Goal: Task Accomplishment & Management: Manage account settings

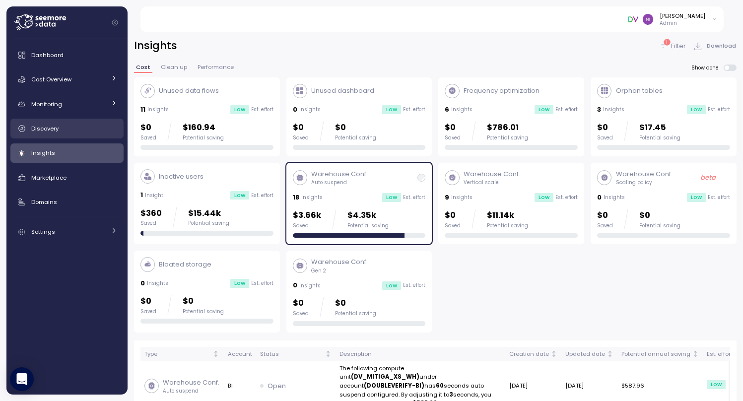
click at [66, 128] on div "Discovery" at bounding box center [74, 129] width 86 height 10
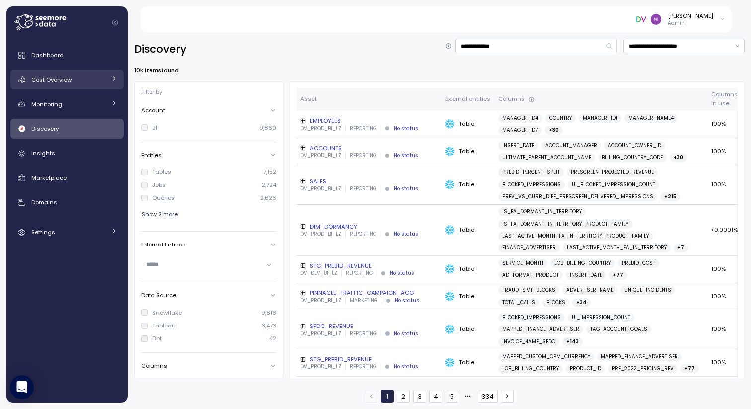
click at [66, 77] on span "Cost Overview" at bounding box center [51, 79] width 40 height 8
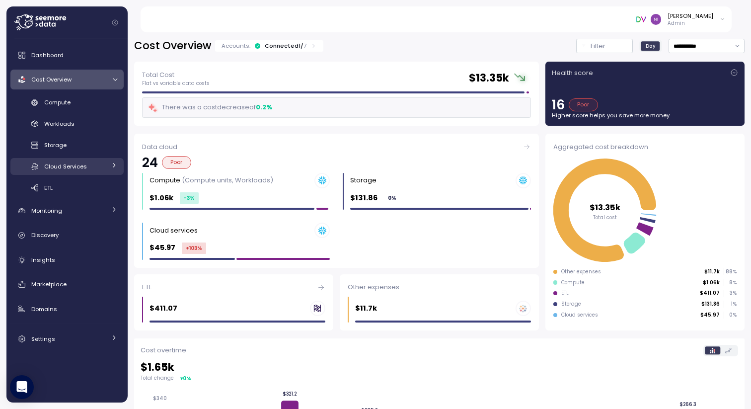
click at [71, 162] on span "Cloud Services" at bounding box center [65, 166] width 43 height 8
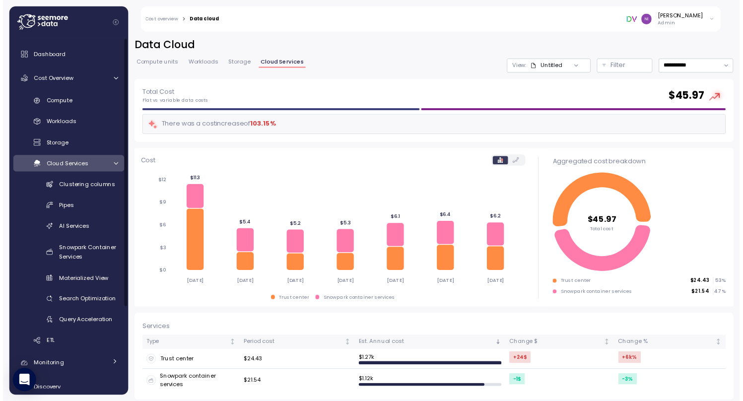
scroll to position [116, 0]
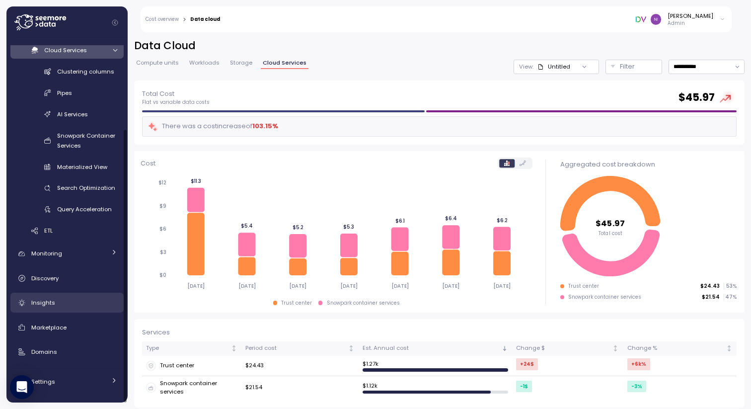
click at [65, 308] on link "Insights" at bounding box center [66, 302] width 113 height 20
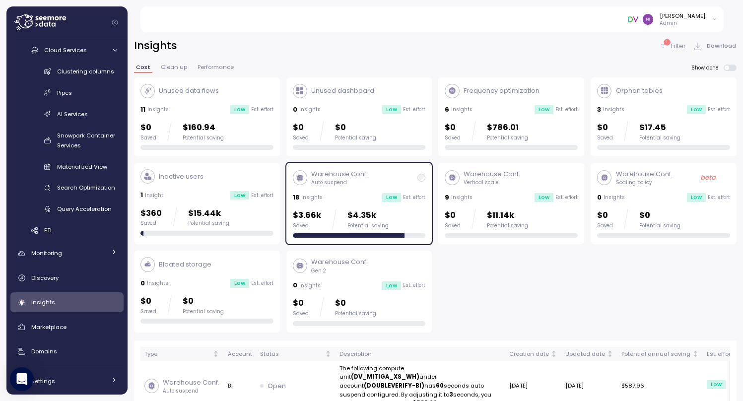
click at [346, 173] on p "Warehouse Conf." at bounding box center [339, 174] width 57 height 10
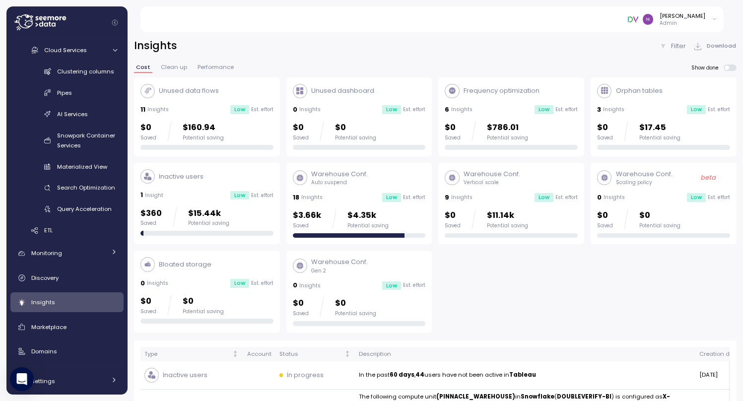
click at [232, 181] on div "Inactive users" at bounding box center [207, 176] width 133 height 14
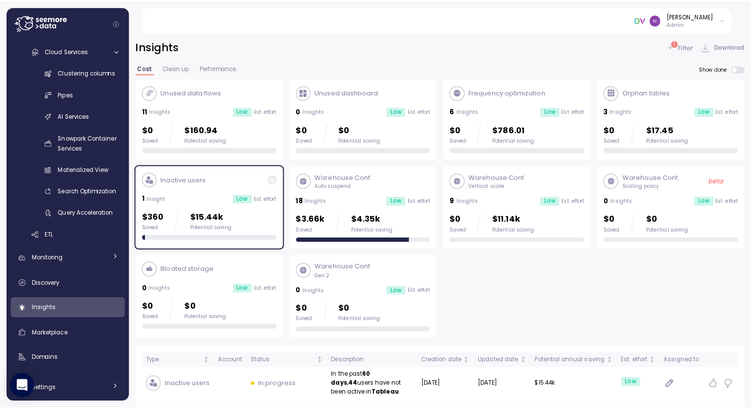
scroll to position [27, 0]
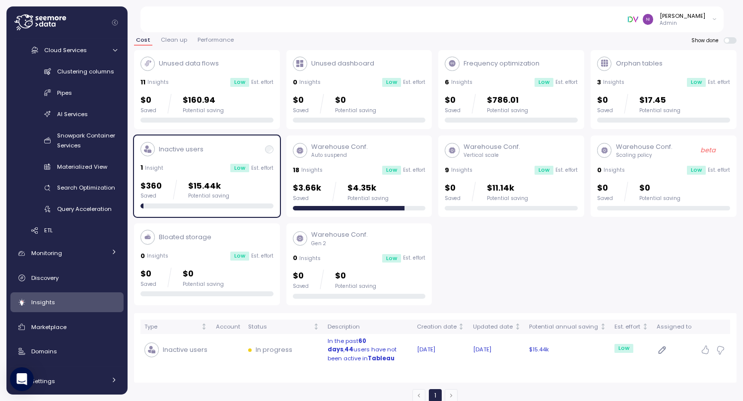
click at [368, 357] on strong "Tableau" at bounding box center [381, 359] width 27 height 8
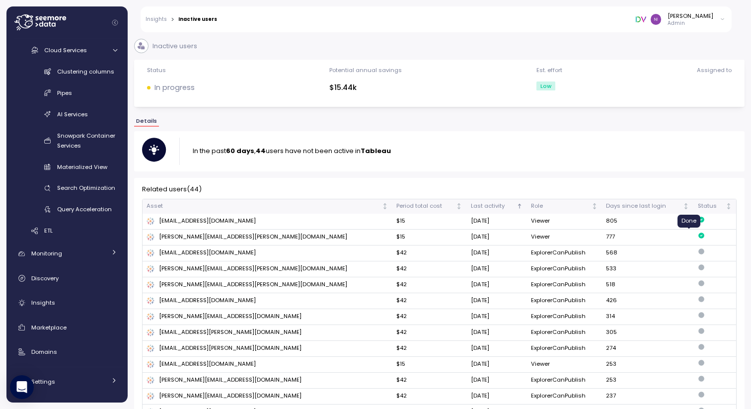
click at [698, 233] on icon at bounding box center [701, 235] width 6 height 6
click at [698, 220] on icon at bounding box center [701, 219] width 6 height 6
click at [202, 250] on div "Liron.Tencer@doubleverify.com" at bounding box center [200, 252] width 109 height 9
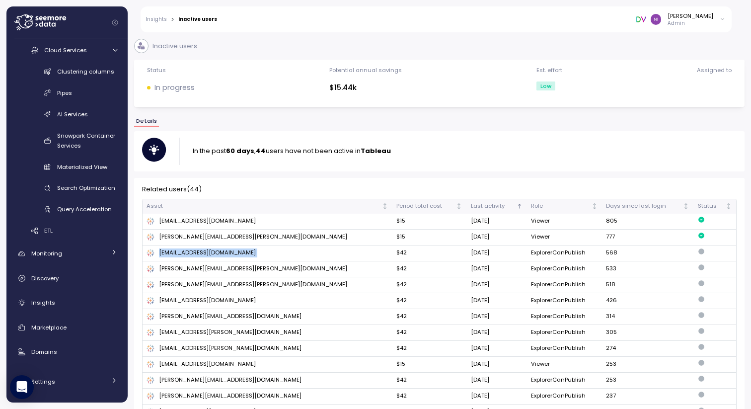
copy div "Liron.Tencer@doubleverify.com"
click at [602, 207] on th "Days since last login" at bounding box center [648, 206] width 92 height 14
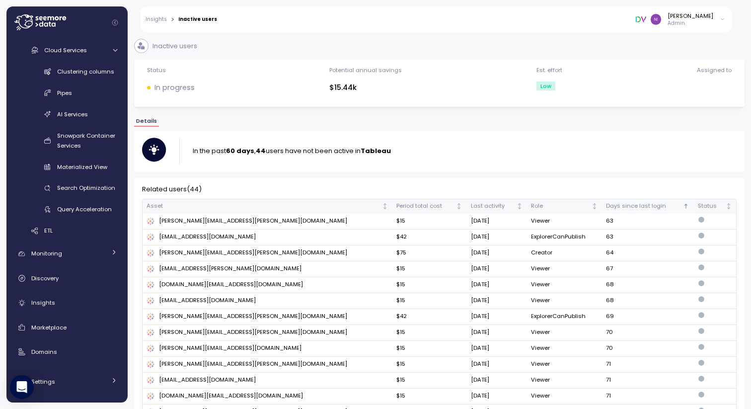
click at [602, 207] on th "Days since last login" at bounding box center [648, 206] width 92 height 14
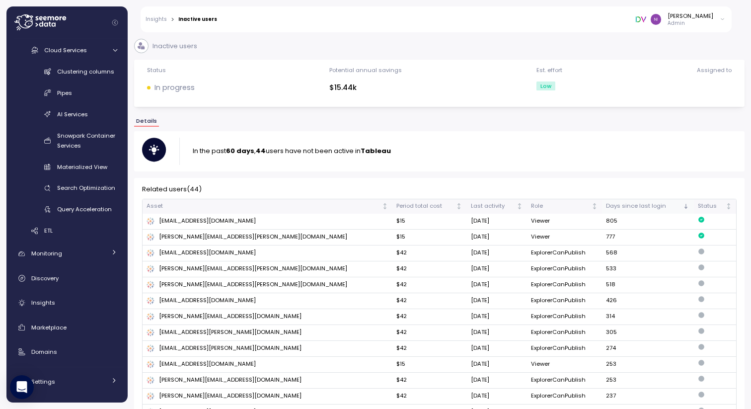
click at [602, 207] on th "Days since last login" at bounding box center [648, 206] width 92 height 14
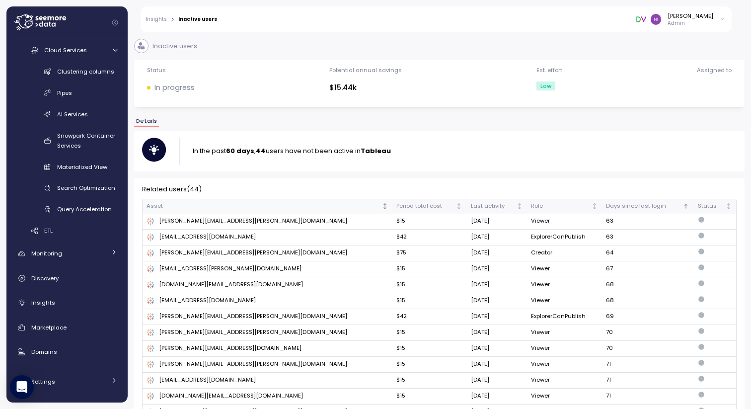
click at [294, 203] on div "Asset" at bounding box center [262, 206] width 233 height 9
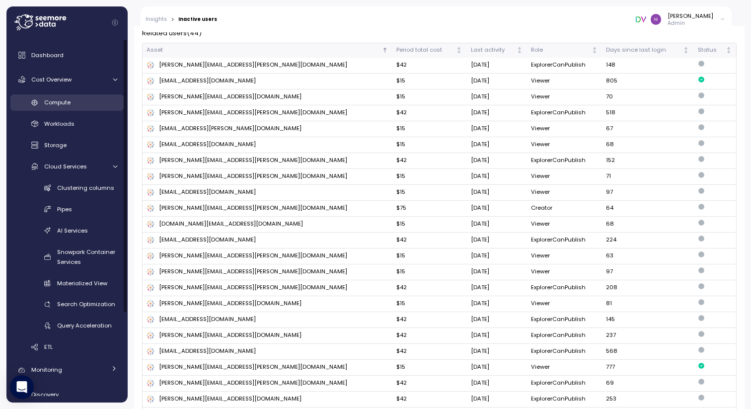
click at [65, 103] on span "Compute" at bounding box center [57, 102] width 26 height 8
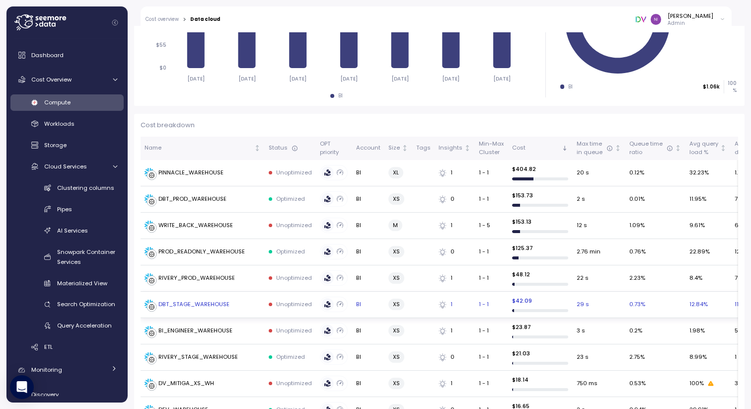
scroll to position [209, 0]
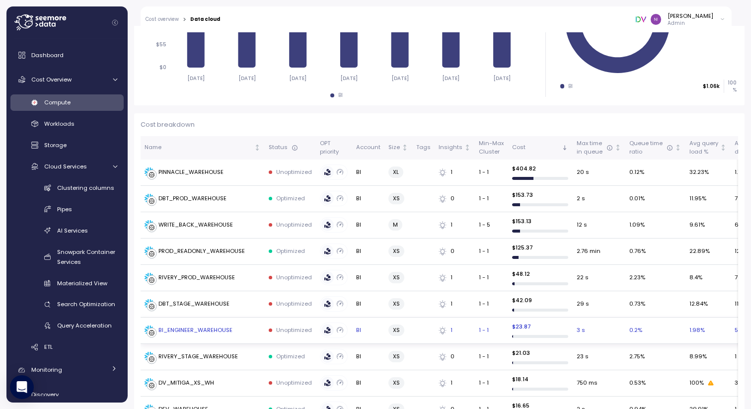
click at [200, 326] on div "BI_ENGINEER_WAREHOUSE" at bounding box center [195, 330] width 74 height 9
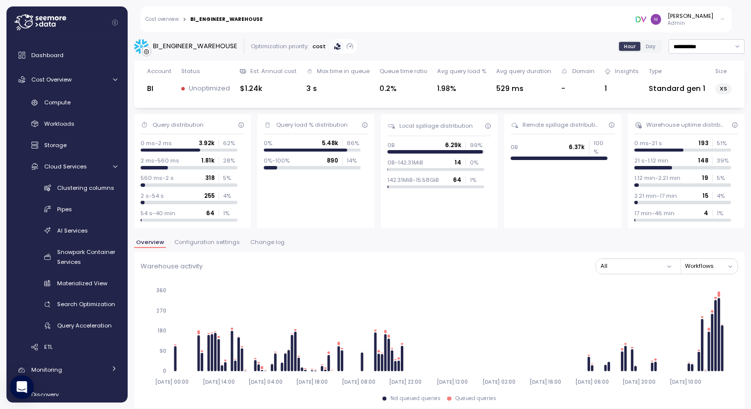
click at [213, 244] on span "Configuration settings" at bounding box center [207, 241] width 66 height 5
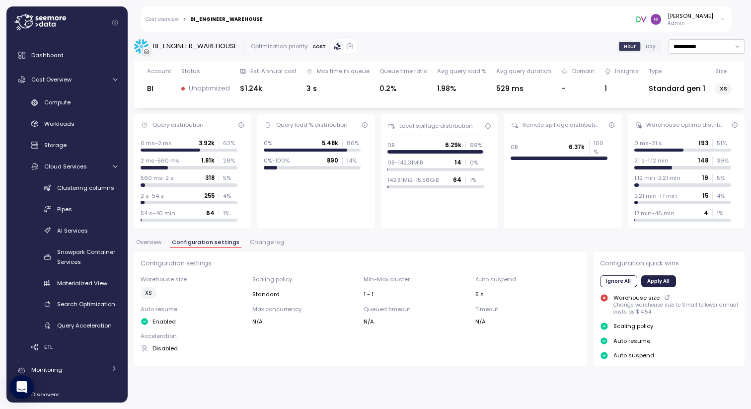
click at [162, 15] on div "Cost overview > BI_ENGINEER_WAREHOUSE Nikunj Gada Admin" at bounding box center [436, 19] width 591 height 26
click at [165, 18] on link "Cost overview" at bounding box center [161, 19] width 33 height 5
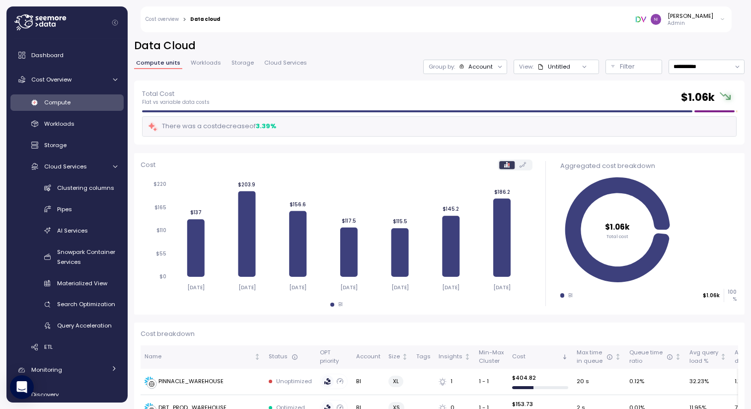
click at [236, 64] on span "Storage" at bounding box center [242, 62] width 22 height 5
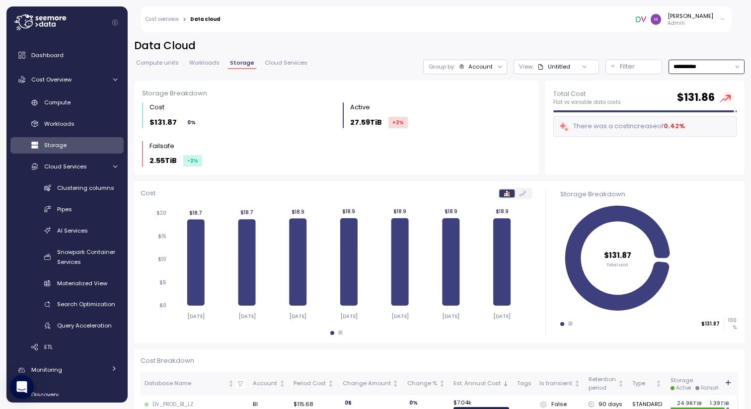
click at [704, 69] on input "**********" at bounding box center [706, 67] width 76 height 14
type input "**********"
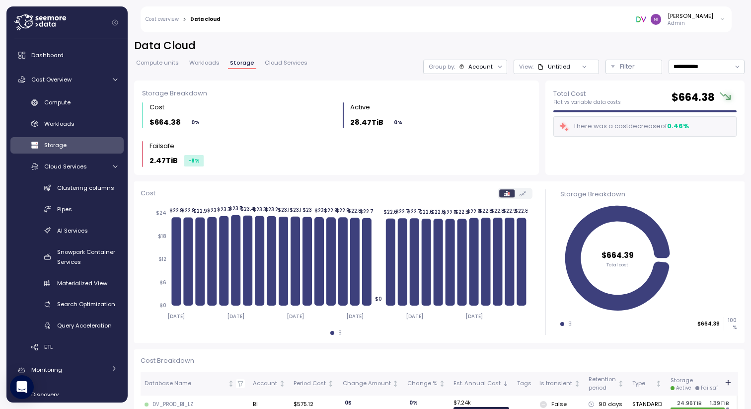
click at [165, 65] on span "Compute units" at bounding box center [157, 62] width 43 height 5
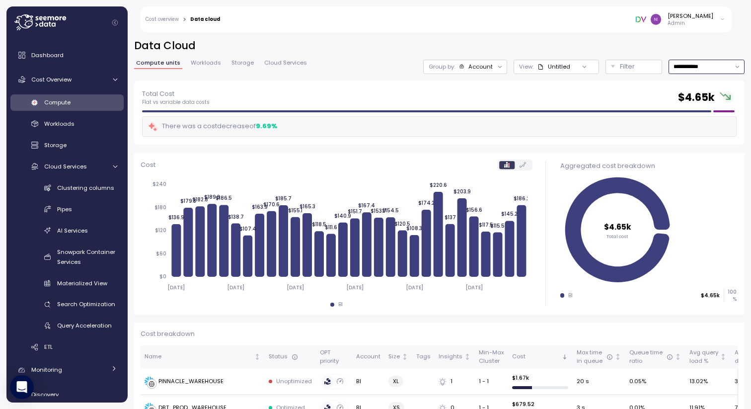
click at [670, 67] on input "**********" at bounding box center [706, 67] width 76 height 14
type input "*********"
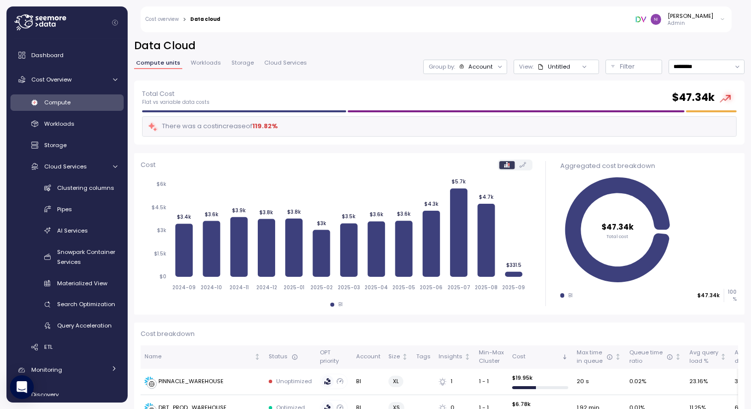
click at [612, 228] on tspan "$47.34k" at bounding box center [617, 226] width 32 height 10
click at [673, 238] on icon "$47.34k Total cost" at bounding box center [647, 230] width 174 height 110
click at [626, 66] on p "Filter" at bounding box center [627, 67] width 15 height 10
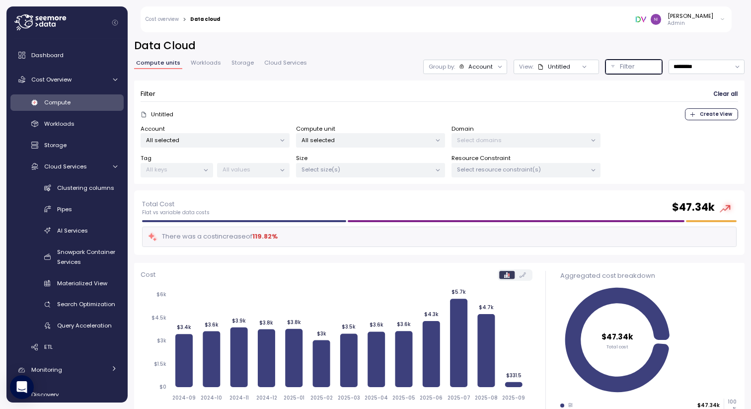
click at [366, 140] on p "All selected" at bounding box center [366, 140] width 130 height 8
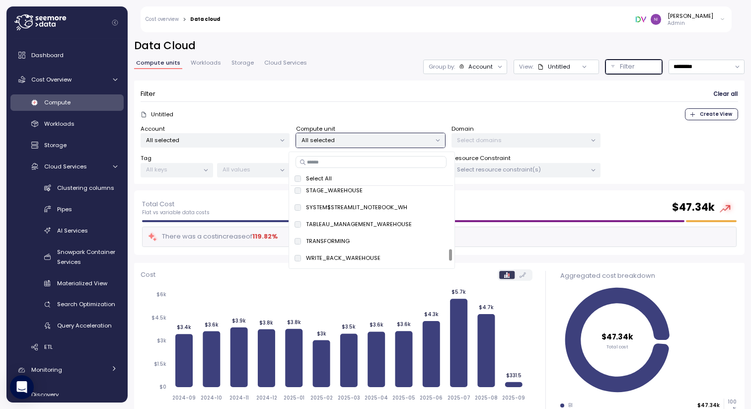
scroll to position [428, 0]
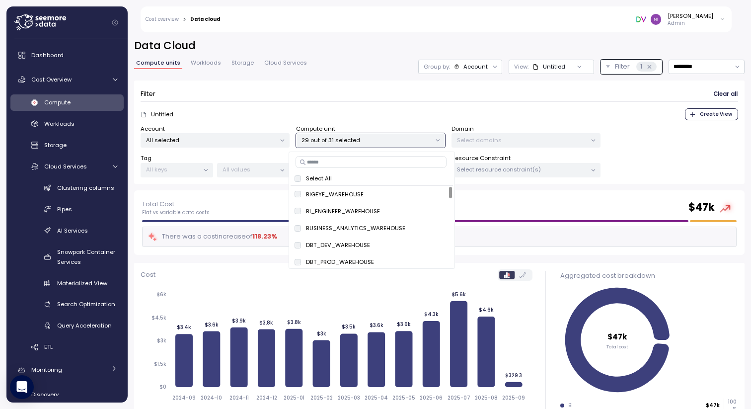
click at [308, 111] on div "Untitled Create View" at bounding box center [439, 114] width 597 height 12
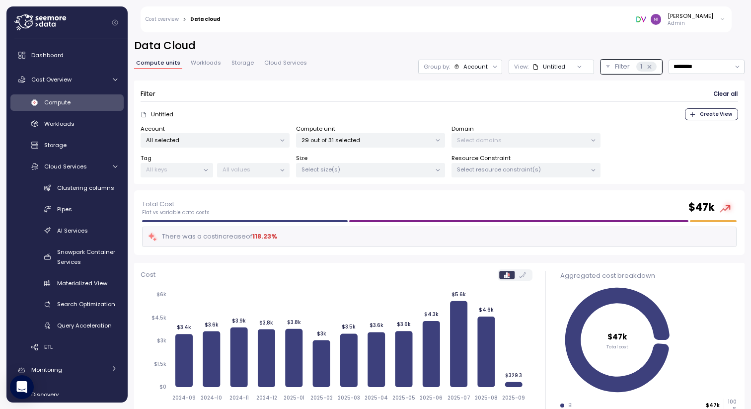
click at [252, 137] on p "All selected" at bounding box center [211, 140] width 130 height 8
click at [405, 211] on div "Total Cost Flat vs variable data costs $ 47k" at bounding box center [439, 208] width 594 height 18
click at [501, 136] on p "Select domains" at bounding box center [522, 140] width 130 height 8
click at [504, 141] on p "Select domains" at bounding box center [522, 140] width 130 height 8
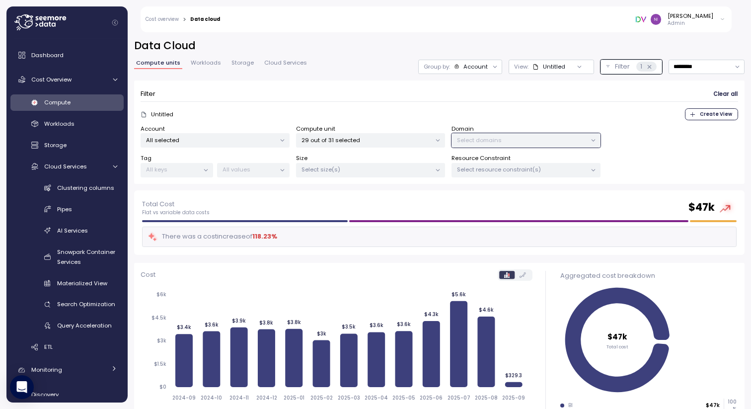
click at [502, 173] on div "Select resource constraint(s)" at bounding box center [525, 170] width 149 height 14
click at [391, 175] on div "Select size(s)" at bounding box center [370, 170] width 149 height 14
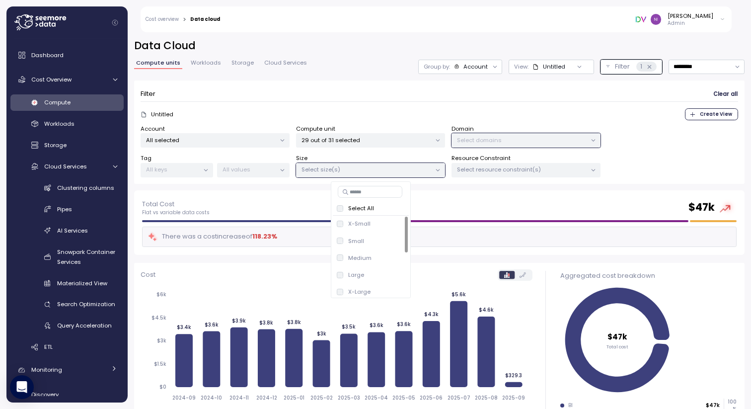
scroll to position [116, 0]
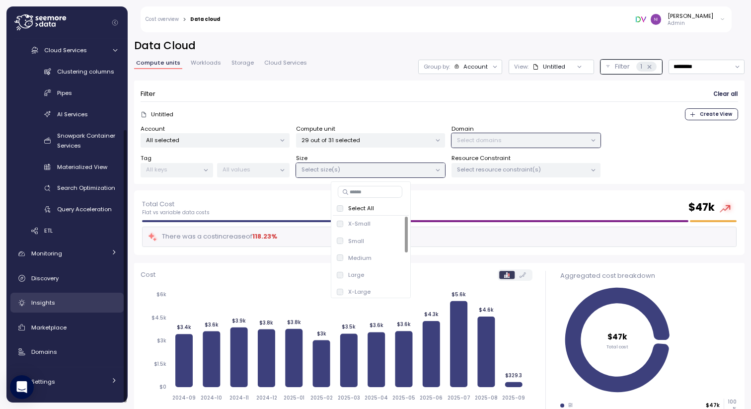
click at [62, 298] on div "Insights" at bounding box center [74, 302] width 86 height 10
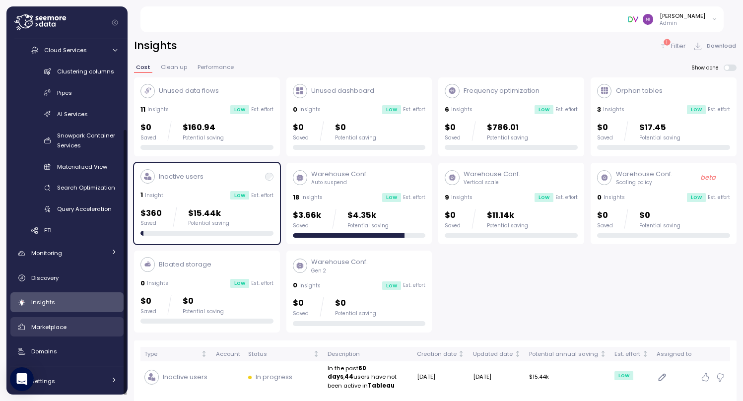
click at [63, 328] on span "Marketplace" at bounding box center [48, 327] width 35 height 8
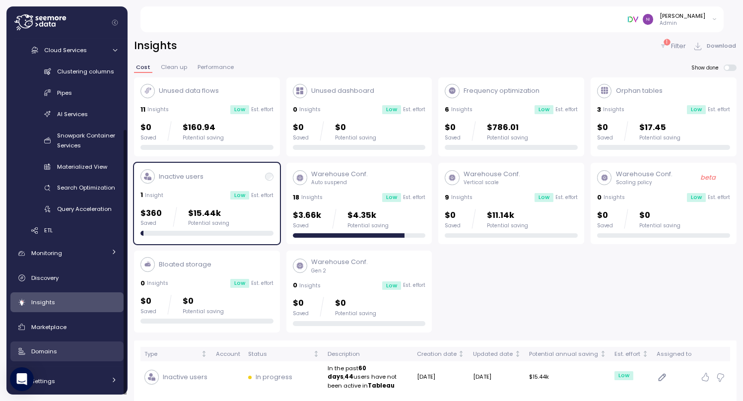
click at [63, 351] on div "Domains" at bounding box center [74, 352] width 86 height 10
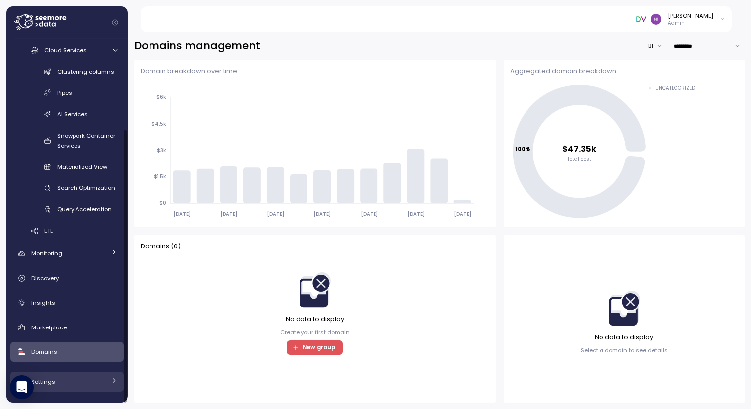
click at [62, 374] on link "Settings" at bounding box center [66, 381] width 113 height 20
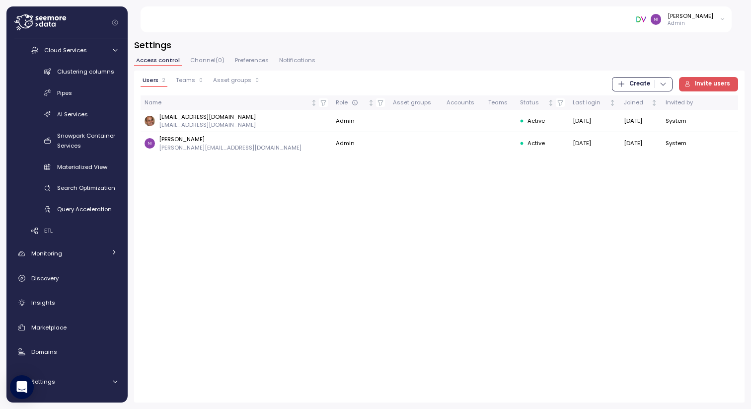
click at [660, 84] on div "button" at bounding box center [660, 84] width 12 height 8
click at [705, 96] on th at bounding box center [720, 102] width 36 height 14
click at [706, 82] on span "Invite users" at bounding box center [712, 83] width 35 height 13
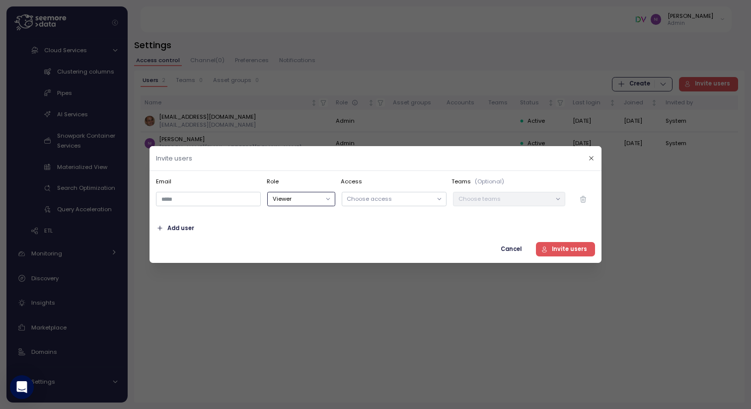
click at [292, 206] on button "Viewer" at bounding box center [301, 199] width 68 height 14
click at [348, 201] on p "Choose access" at bounding box center [389, 199] width 85 height 8
click at [474, 219] on div "Email Role Access Teams (Optional) Admin All selected Choose teams Add user Can…" at bounding box center [375, 216] width 439 height 79
click at [489, 199] on p "Choose teams" at bounding box center [504, 199] width 92 height 8
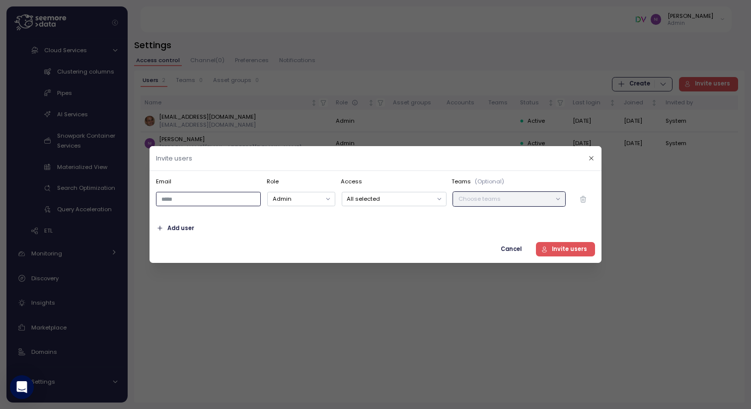
click at [174, 204] on input "email" at bounding box center [208, 199] width 105 height 14
type input "**"
click at [590, 155] on icon "button" at bounding box center [591, 158] width 6 height 6
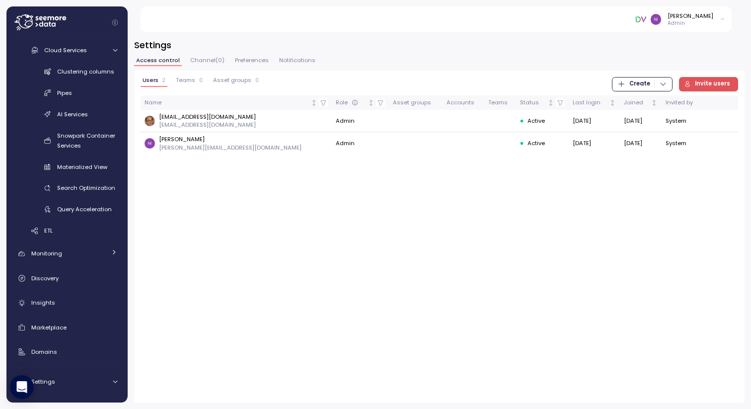
click at [704, 86] on span "Invite users" at bounding box center [712, 83] width 35 height 13
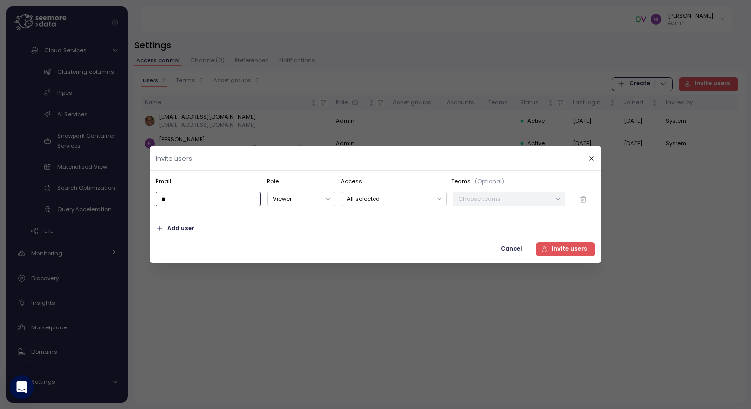
drag, startPoint x: 170, startPoint y: 198, endPoint x: 152, endPoint y: 198, distance: 17.4
click at [153, 198] on div "**" at bounding box center [208, 199] width 111 height 21
paste input "**********"
type input "**********"
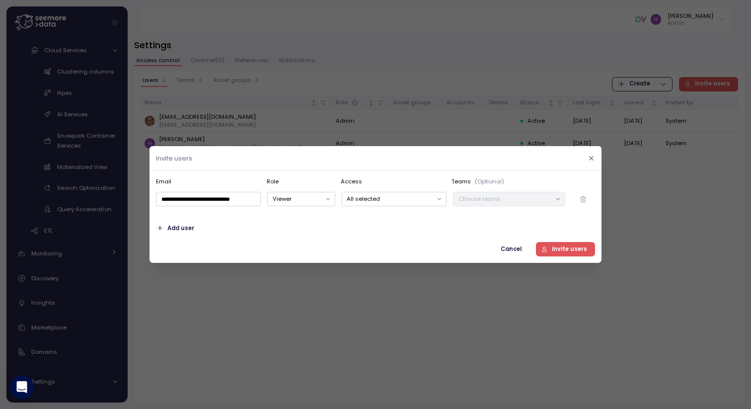
scroll to position [0, 0]
drag, startPoint x: 396, startPoint y: 153, endPoint x: 350, endPoint y: 6, distance: 154.1
click at [350, 408] on div "**********" at bounding box center [375, 409] width 751 height 0
click at [321, 202] on button "Viewer" at bounding box center [301, 199] width 68 height 14
click at [403, 231] on div "Add user" at bounding box center [375, 228] width 439 height 14
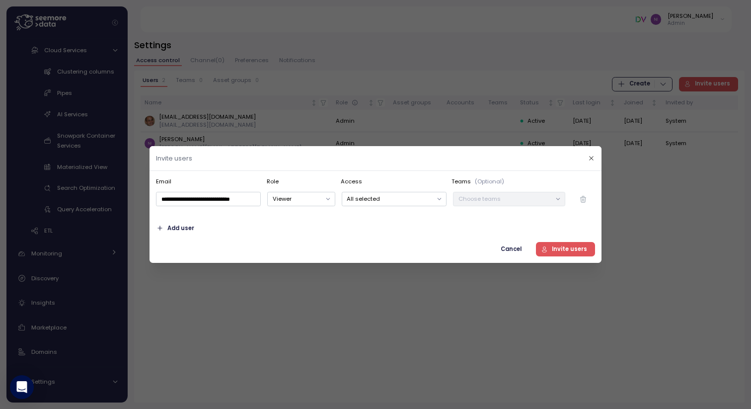
click at [410, 196] on p "All selected" at bounding box center [389, 199] width 85 height 8
click at [450, 219] on div "**********" at bounding box center [375, 216] width 439 height 79
click at [558, 248] on span "Invite users" at bounding box center [569, 248] width 35 height 13
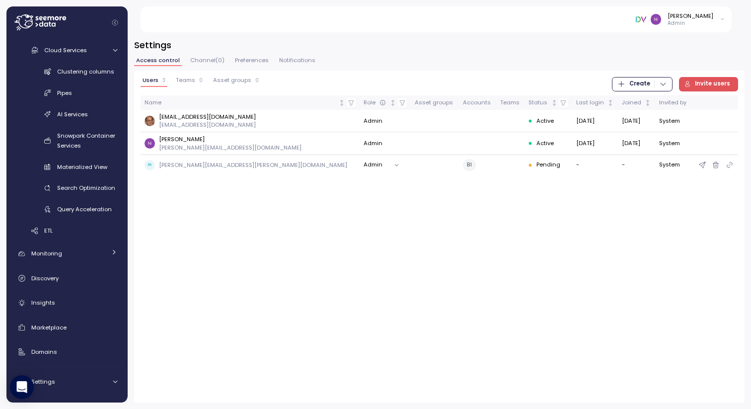
click at [363, 166] on button "Admin" at bounding box center [383, 165] width 40 height 14
click at [704, 164] on icon "button" at bounding box center [702, 165] width 6 height 6
click at [666, 88] on span "Create" at bounding box center [642, 83] width 50 height 13
click at [640, 101] on div "Team" at bounding box center [652, 104] width 35 height 9
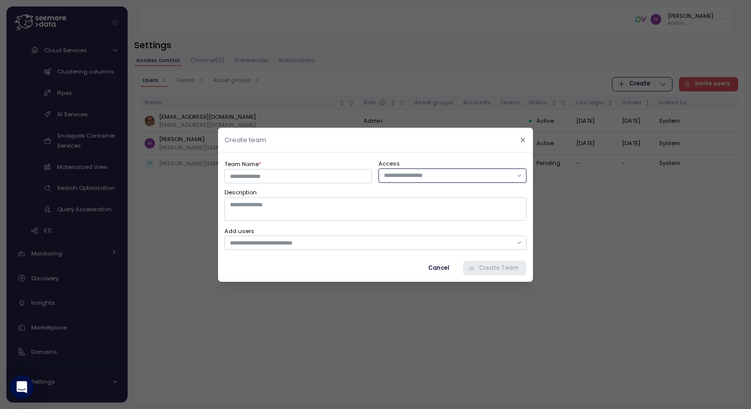
click at [422, 179] on input "text" at bounding box center [448, 175] width 128 height 9
click at [290, 178] on input "Team Name *" at bounding box center [297, 175] width 147 height 14
click at [289, 202] on textarea "Description" at bounding box center [375, 208] width 302 height 23
click at [289, 239] on input "text" at bounding box center [371, 242] width 282 height 9
click at [293, 221] on div "Team Name * Access Description Add users Cancel Create Team" at bounding box center [375, 216] width 302 height 116
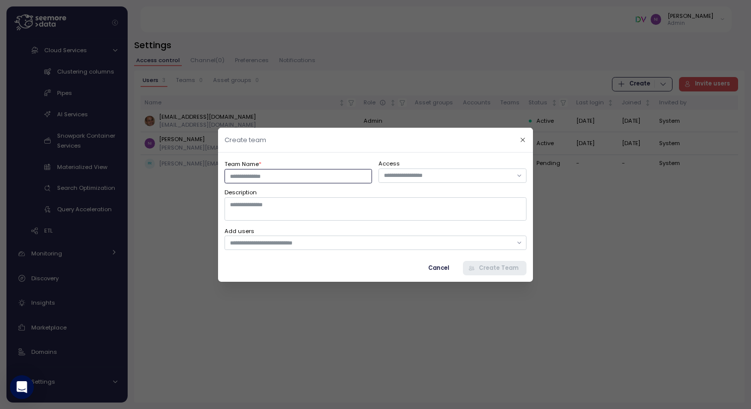
click at [272, 176] on input "Team Name *" at bounding box center [297, 175] width 147 height 14
click at [422, 179] on input "text" at bounding box center [448, 175] width 128 height 9
click at [521, 142] on icon "button" at bounding box center [522, 139] width 6 height 6
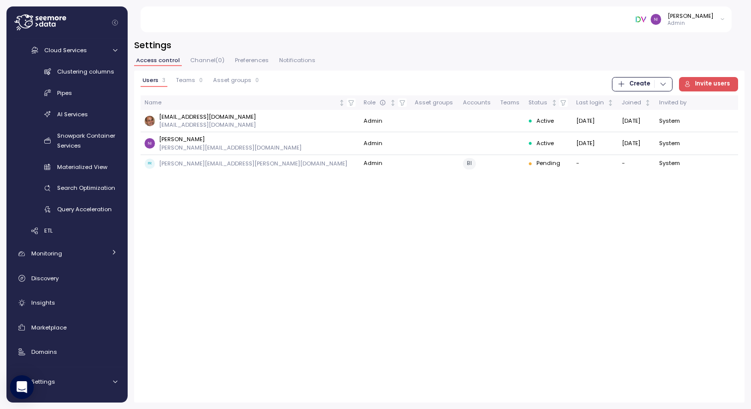
click at [242, 81] on span "Asset groups" at bounding box center [232, 79] width 38 height 5
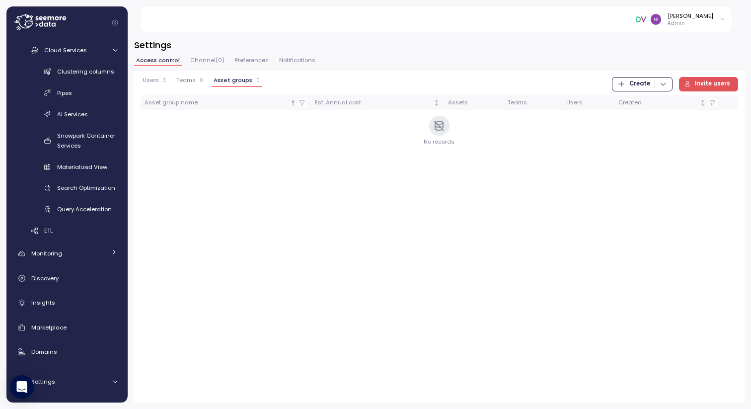
click at [635, 84] on span "Create" at bounding box center [639, 83] width 21 height 13
click at [636, 120] on div "Asset Group" at bounding box center [652, 118] width 35 height 9
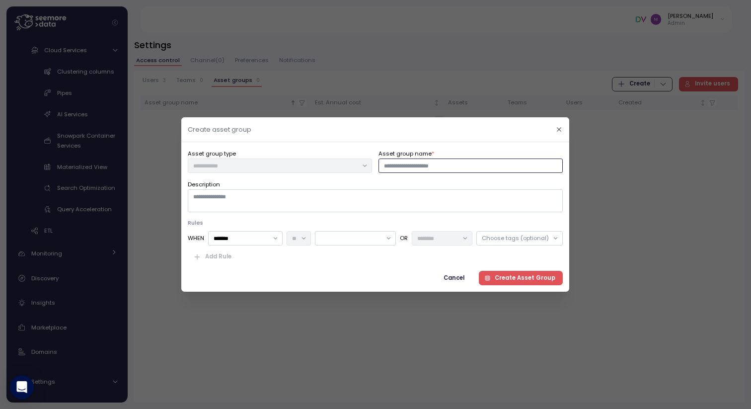
click at [410, 164] on input "Asset group name *" at bounding box center [471, 165] width 184 height 14
click at [458, 276] on span "Cancel" at bounding box center [454, 277] width 21 height 13
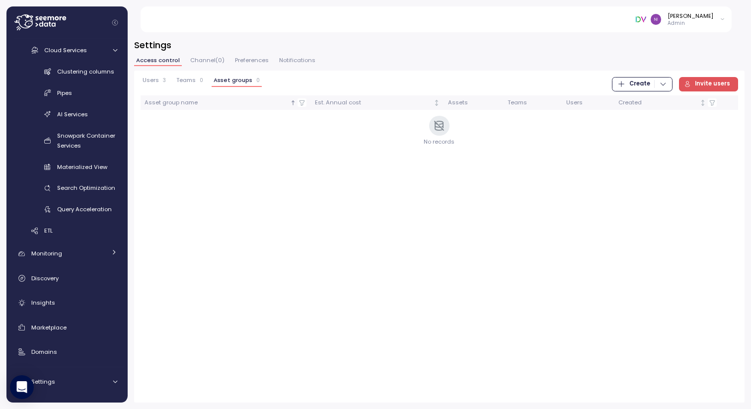
click at [203, 61] on span "Channel ( 0 )" at bounding box center [207, 60] width 34 height 5
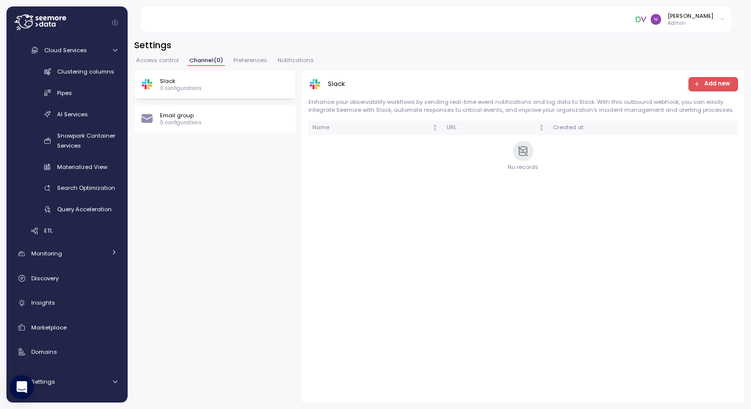
click at [249, 59] on span "Preferences" at bounding box center [250, 60] width 34 height 5
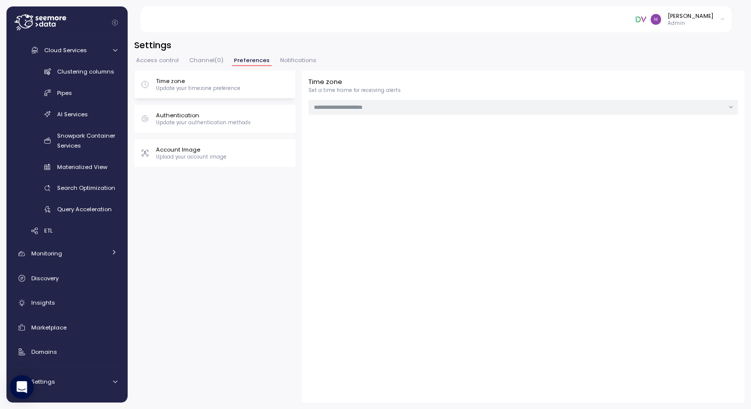
type input "******"
click at [282, 62] on span "Notifications" at bounding box center [298, 60] width 36 height 5
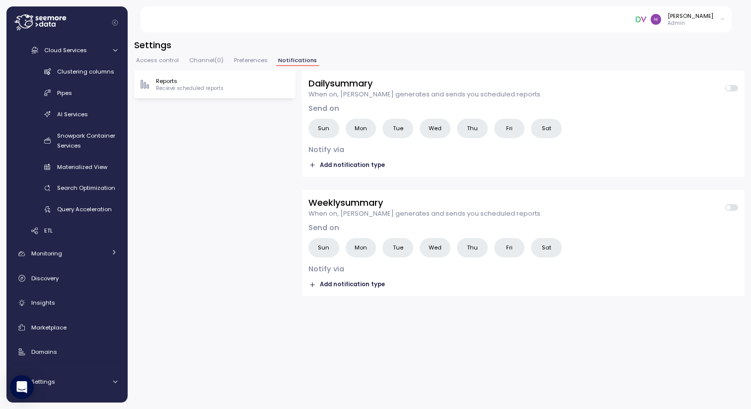
click at [170, 61] on span "Access control" at bounding box center [157, 60] width 43 height 5
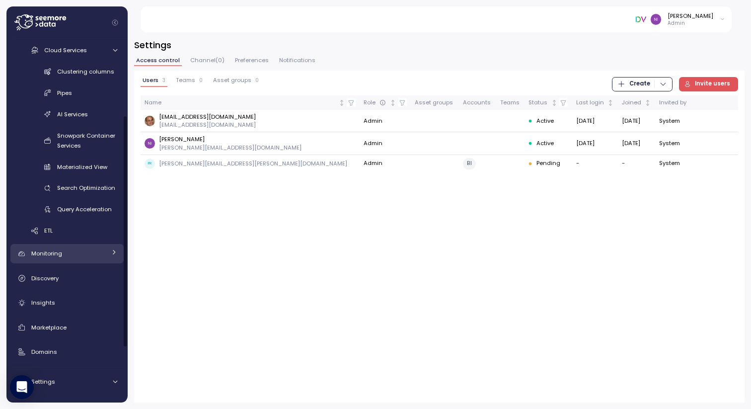
click at [74, 259] on link "Monitoring" at bounding box center [66, 254] width 113 height 20
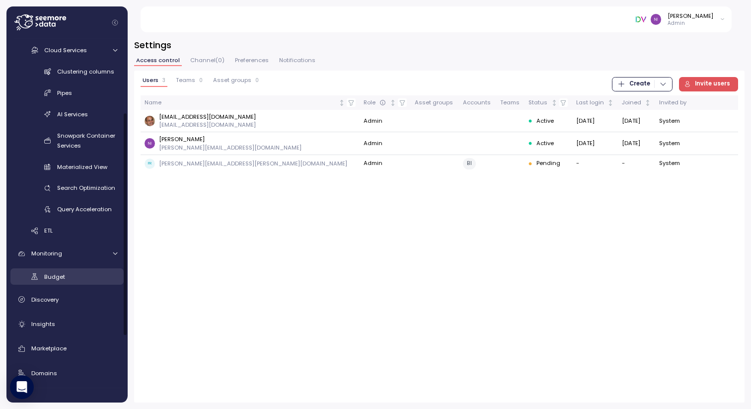
click at [63, 275] on span "Budget" at bounding box center [54, 277] width 21 height 8
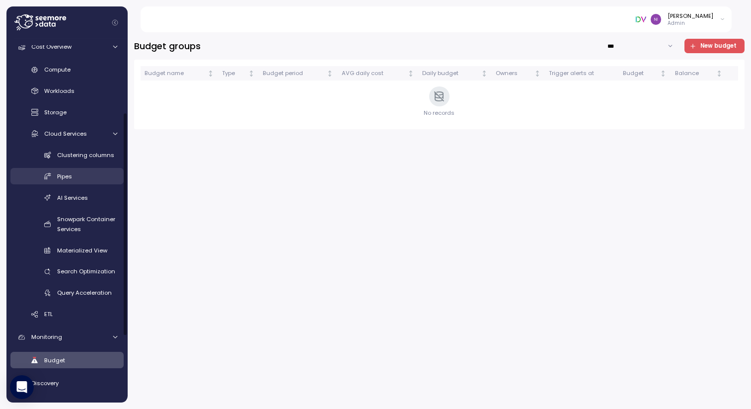
scroll to position [21, 0]
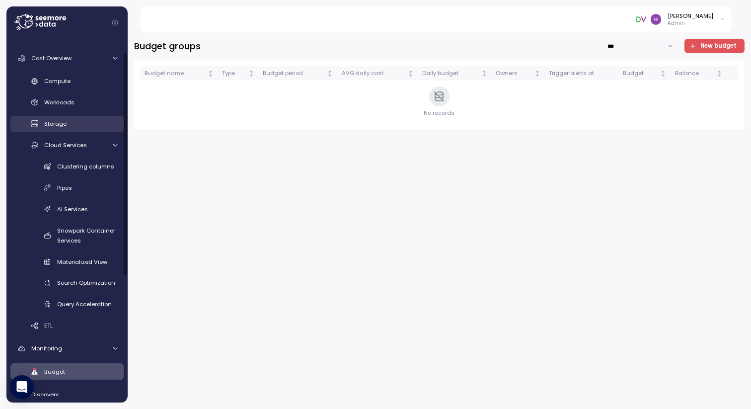
click at [59, 127] on span "Storage" at bounding box center [55, 124] width 22 height 8
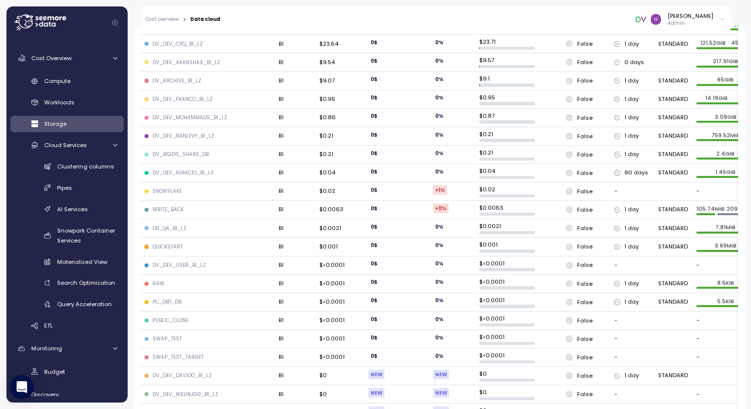
scroll to position [473, 0]
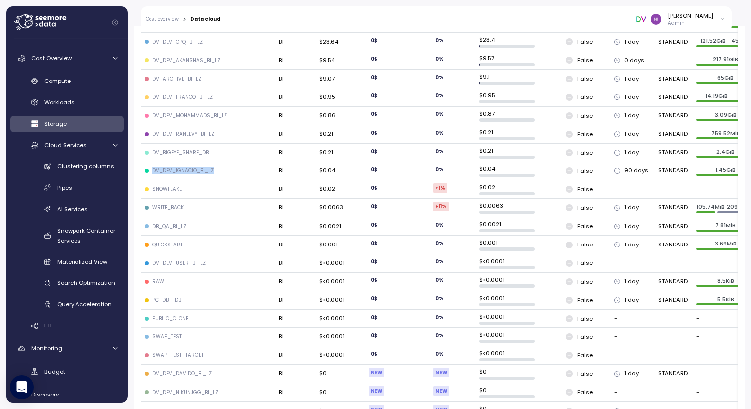
drag, startPoint x: 218, startPoint y: 162, endPoint x: 152, endPoint y: 163, distance: 66.5
click at [152, 167] on div "DV_DEV_IGNACIO_BI_LZ" at bounding box center [207, 170] width 126 height 7
copy div "DV_DEV_IGNACIO_BI_LZ"
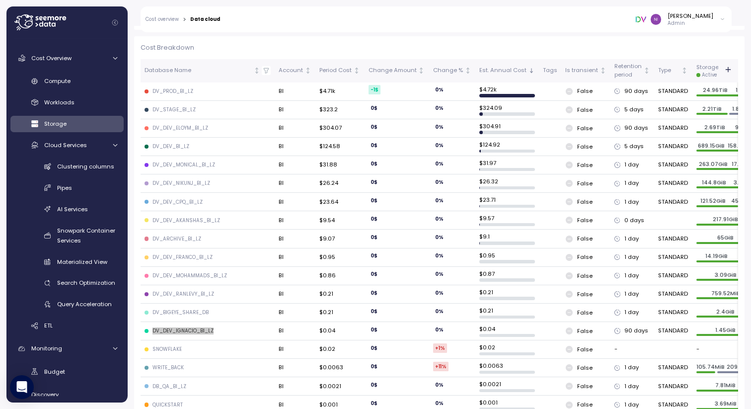
scroll to position [0, 0]
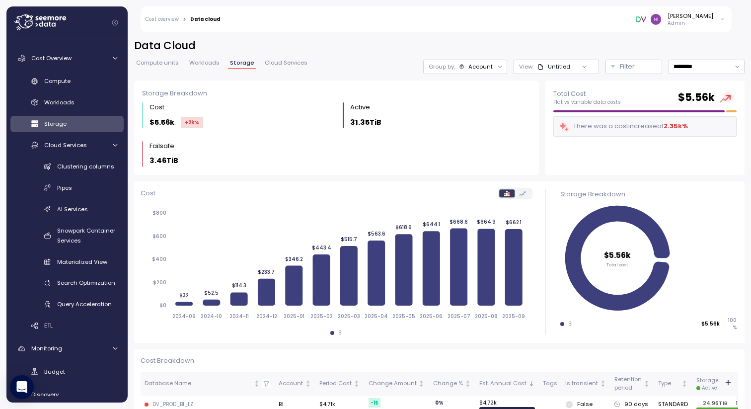
click at [162, 64] on span "Compute units" at bounding box center [157, 62] width 43 height 5
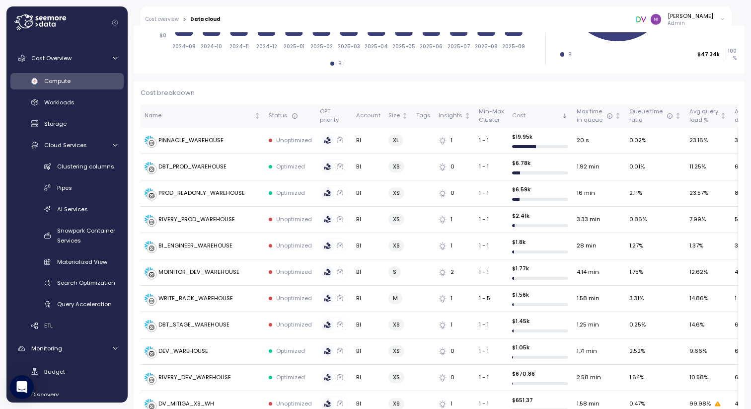
scroll to position [292, 0]
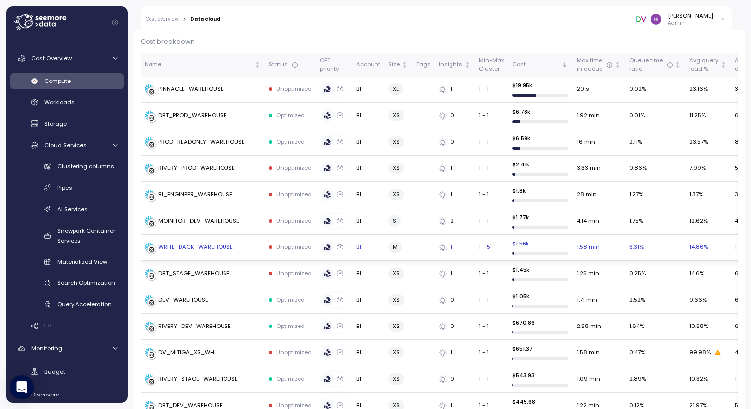
click at [215, 243] on div "WRITE_BACK_WAREHOUSE" at bounding box center [195, 247] width 74 height 9
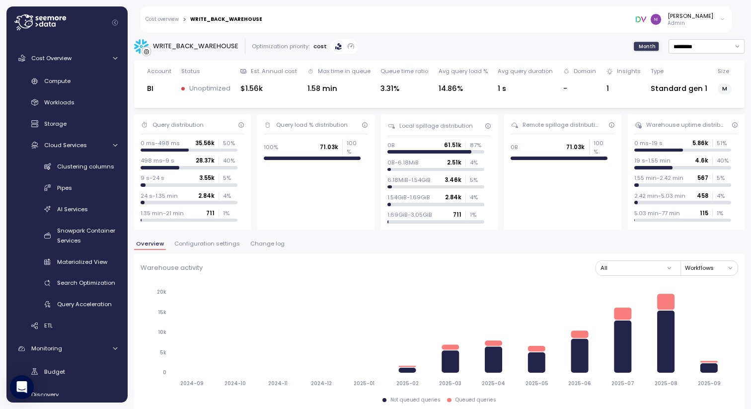
click at [288, 45] on div "Optimization priority:" at bounding box center [281, 46] width 58 height 8
click at [199, 245] on span "Configuration settings" at bounding box center [207, 243] width 66 height 5
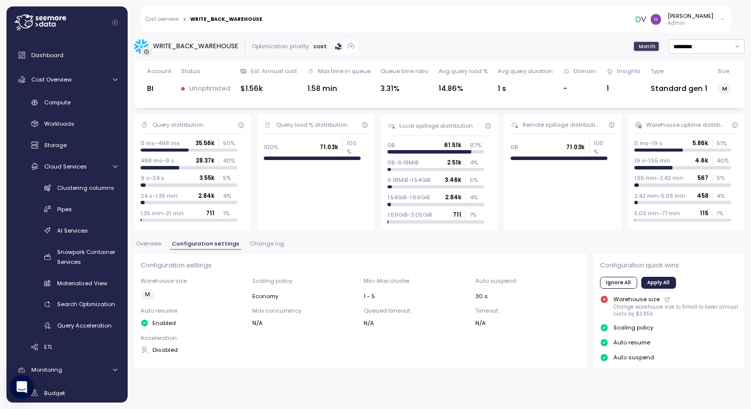
scroll to position [21, 0]
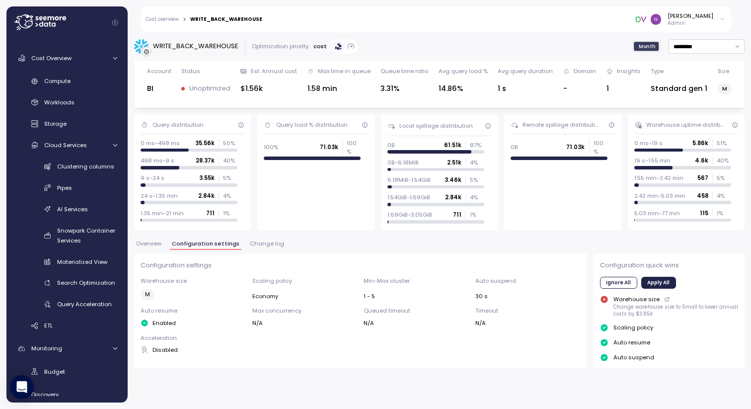
click at [173, 19] on link "Cost overview" at bounding box center [161, 19] width 33 height 5
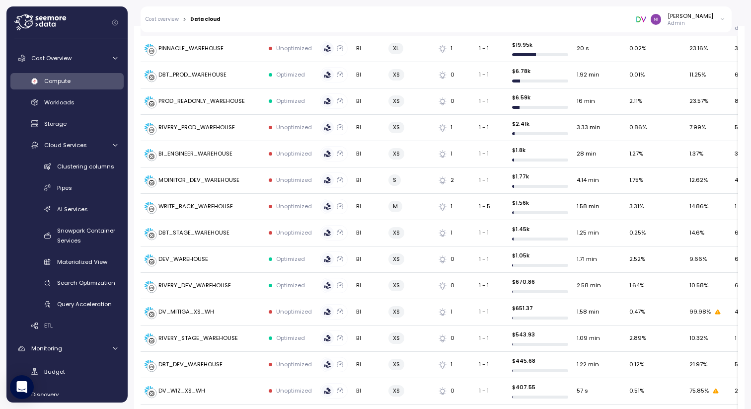
scroll to position [334, 0]
click at [198, 361] on div "DBT_DEV_WAREHOUSE" at bounding box center [190, 363] width 64 height 9
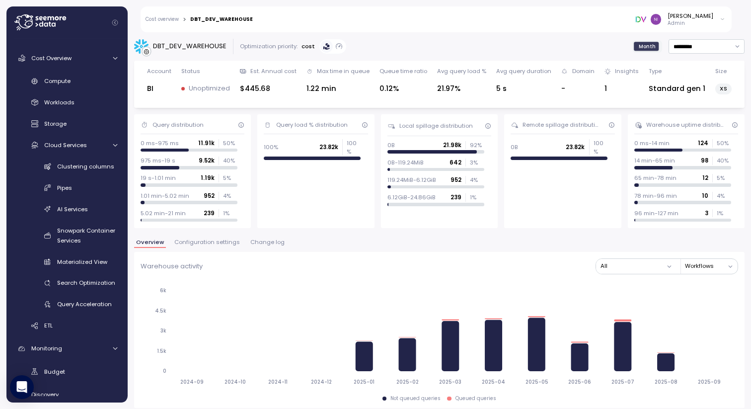
click at [208, 240] on span "Configuration settings" at bounding box center [207, 241] width 66 height 5
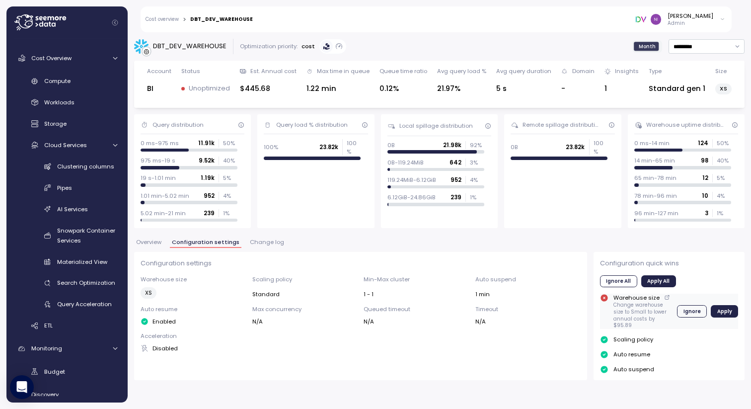
click at [722, 306] on span "Apply" at bounding box center [724, 310] width 15 height 11
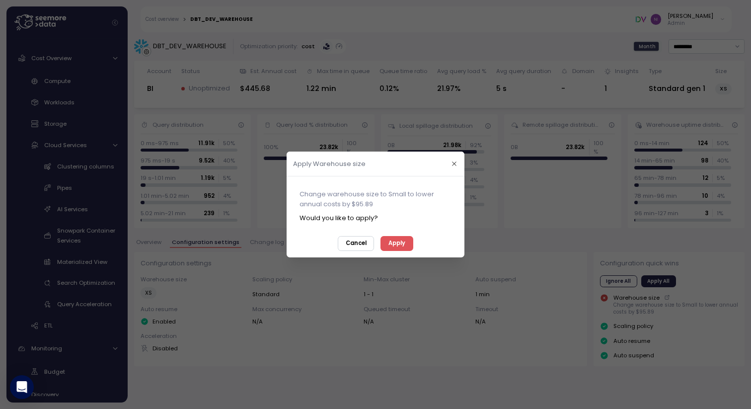
click at [391, 245] on span "Apply" at bounding box center [396, 243] width 17 height 13
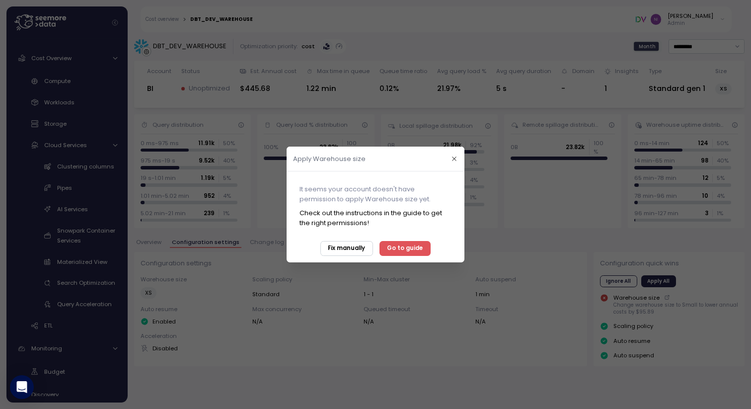
click at [345, 246] on span "Fix manually" at bounding box center [346, 248] width 37 height 13
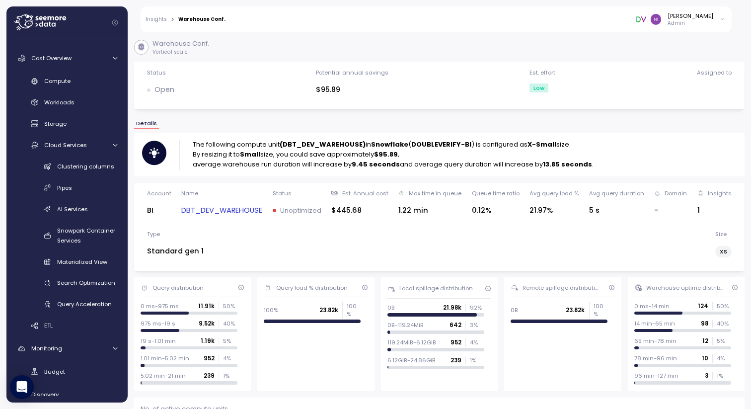
click at [153, 21] on link "Insights" at bounding box center [155, 19] width 21 height 5
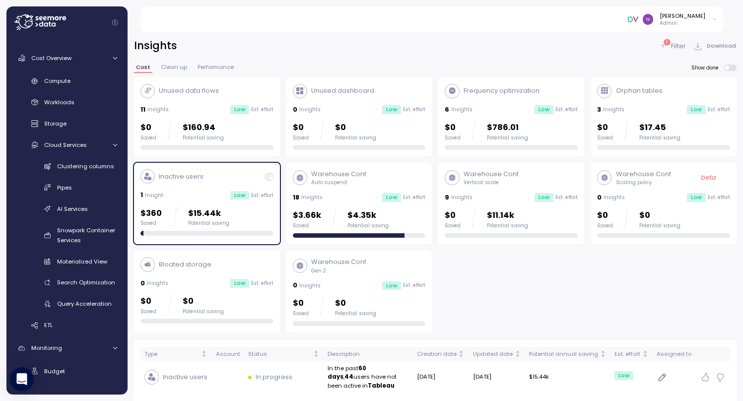
click at [209, 186] on div "Inactive users 1 Insight Low Est. effort $360 Saved $15.44k Potential saving" at bounding box center [207, 202] width 133 height 67
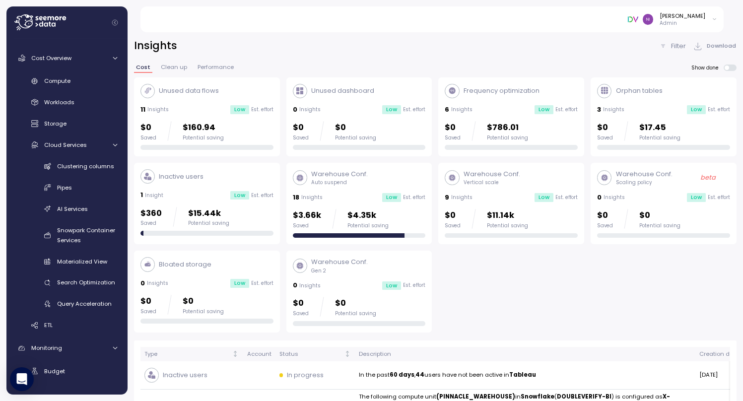
click at [356, 189] on div "Warehouse Conf. Auto suspend 18 Insights Low Est. effort $3.66k Saved $4.35k Po…" at bounding box center [359, 203] width 133 height 69
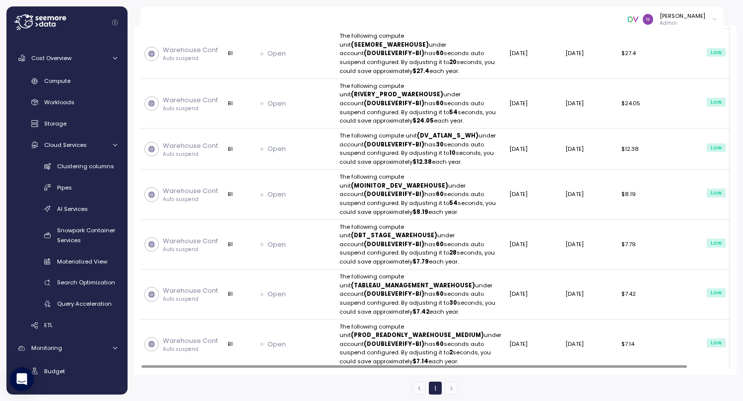
scroll to position [33, 0]
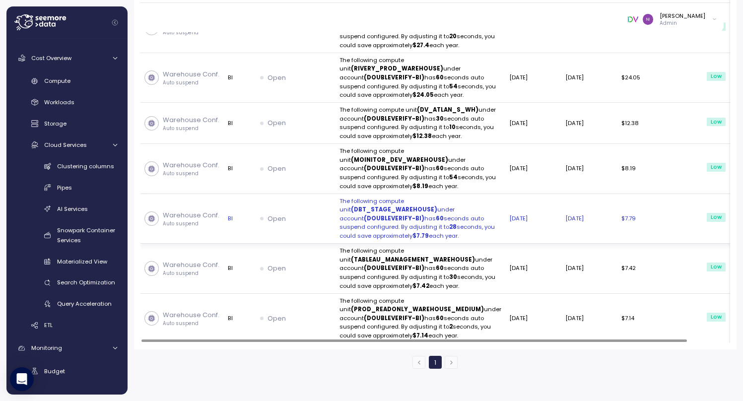
click at [750, 213] on icon "button" at bounding box center [755, 219] width 10 height 12
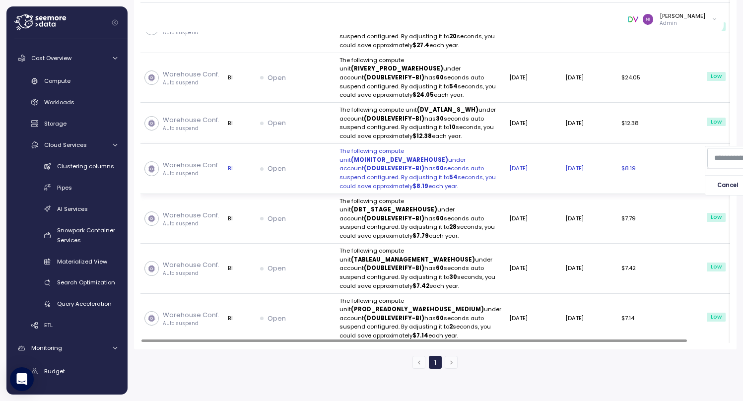
scroll to position [0, 47]
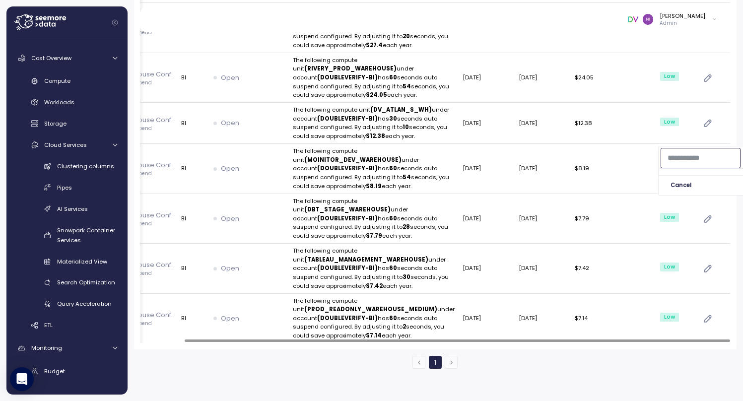
click at [678, 151] on input at bounding box center [701, 158] width 80 height 20
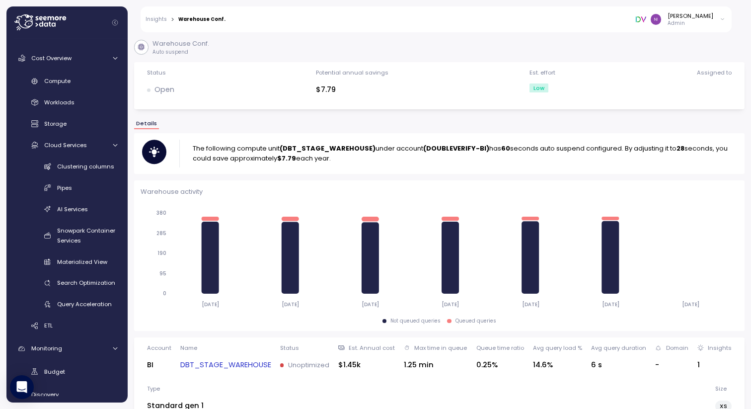
click at [155, 17] on link "Insights" at bounding box center [155, 19] width 21 height 5
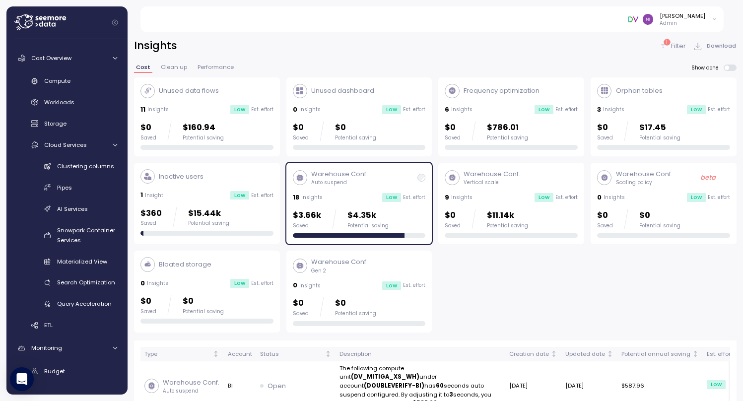
click at [343, 193] on div "18 Insights Low Est. effort" at bounding box center [359, 198] width 133 height 10
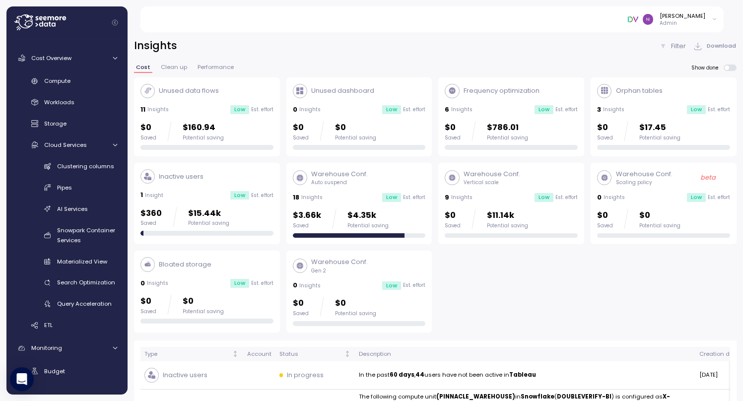
click at [502, 194] on div "9 Insights Low Est. effort" at bounding box center [511, 198] width 133 height 10
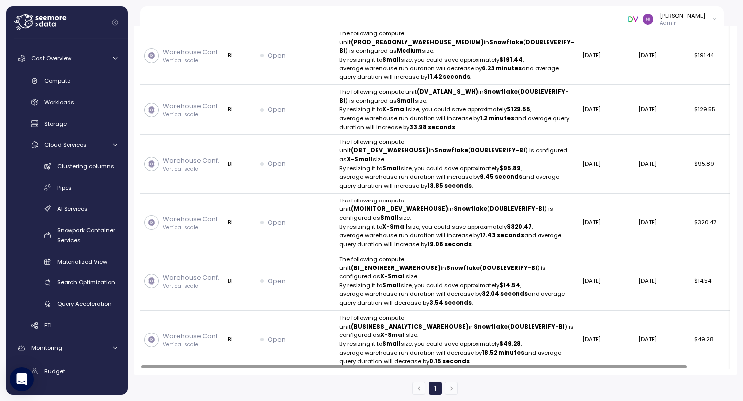
scroll to position [0, 47]
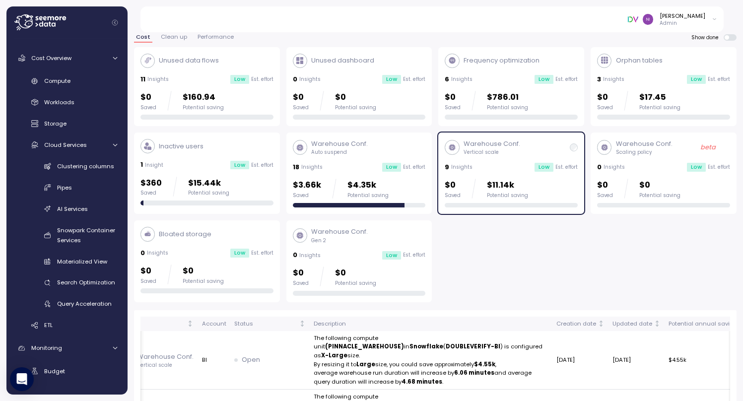
scroll to position [0, 0]
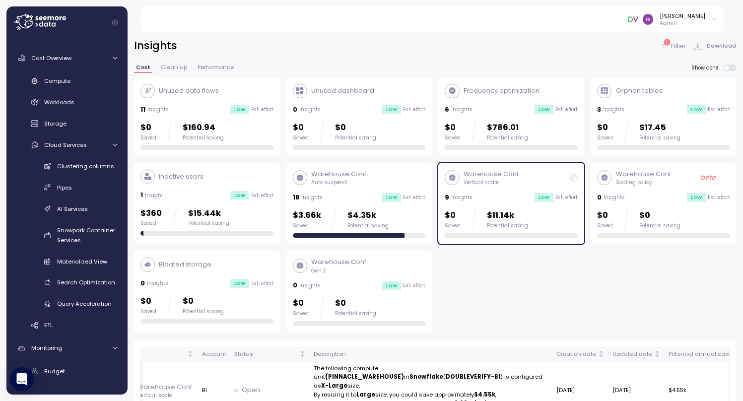
click at [502, 173] on p "Warehouse Conf." at bounding box center [492, 174] width 57 height 10
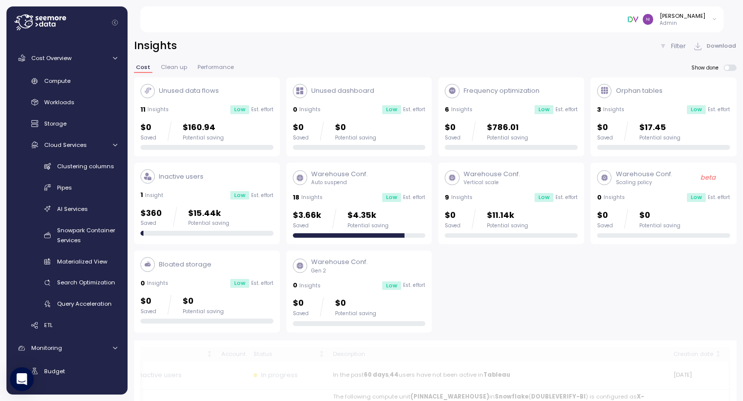
click at [491, 106] on div "6 Insights Low Est. effort" at bounding box center [511, 110] width 133 height 10
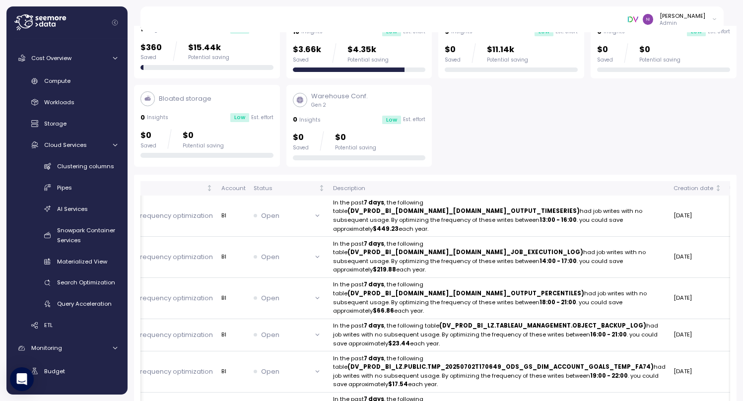
scroll to position [178, 0]
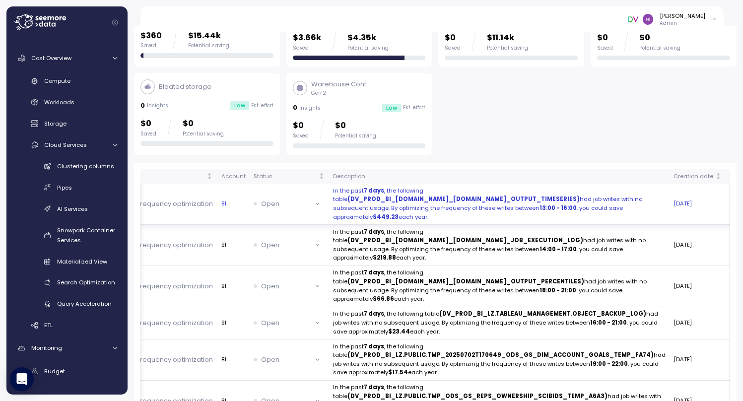
click at [355, 213] on p "In the past 7 days , the following table (DV_PROD_BI_LZ.BUSINESS_ANALYTICS.MONT…" at bounding box center [499, 204] width 333 height 35
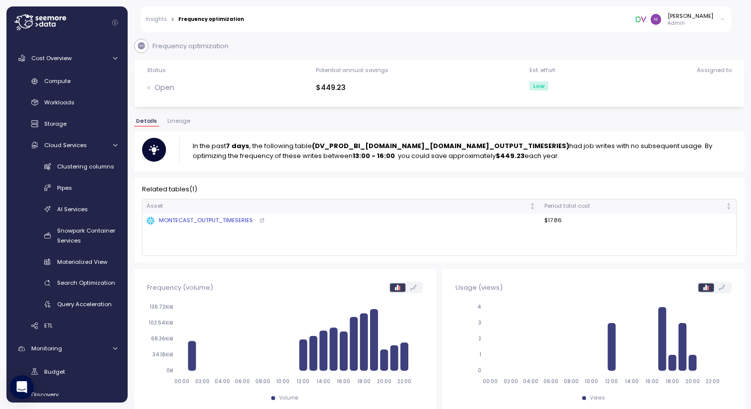
click at [173, 120] on span "Lineage" at bounding box center [178, 120] width 23 height 5
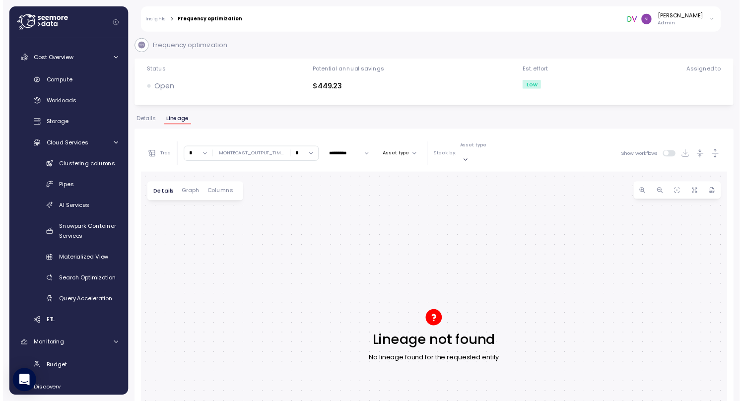
scroll to position [0, 7]
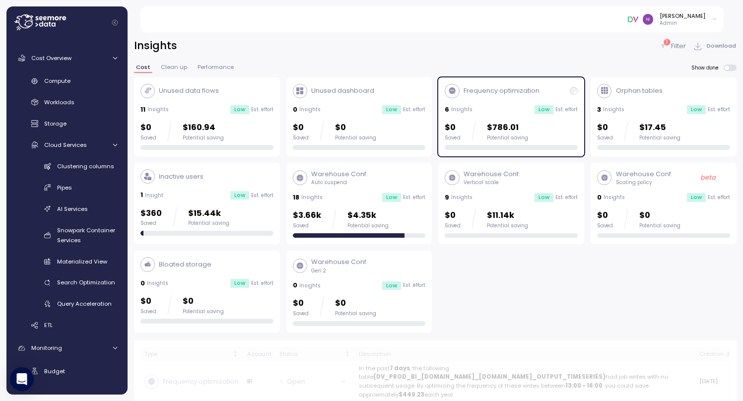
click at [487, 105] on div "6 Insights Low Est. effort" at bounding box center [511, 110] width 133 height 10
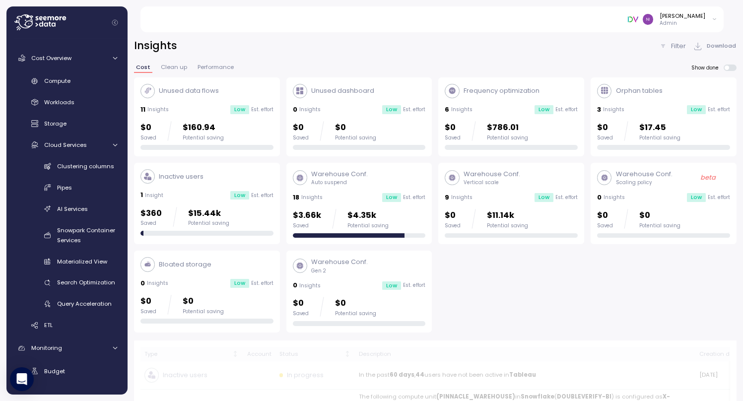
click at [633, 96] on div "Orphan tables" at bounding box center [629, 91] width 65 height 14
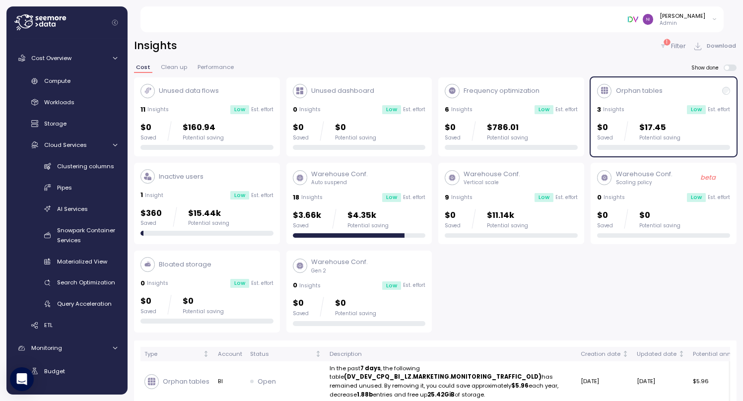
click at [617, 103] on div "Orphan tables 3 Insights Low Est. effort $0 Saved $17.45 Potential saving" at bounding box center [663, 117] width 133 height 67
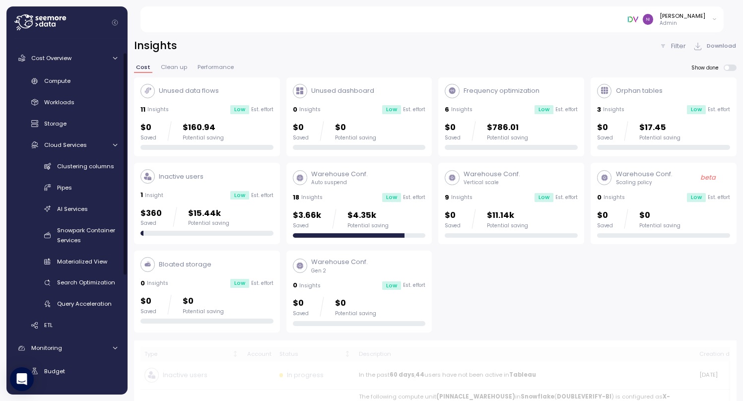
click at [163, 71] on button "Clean up" at bounding box center [174, 69] width 30 height 8
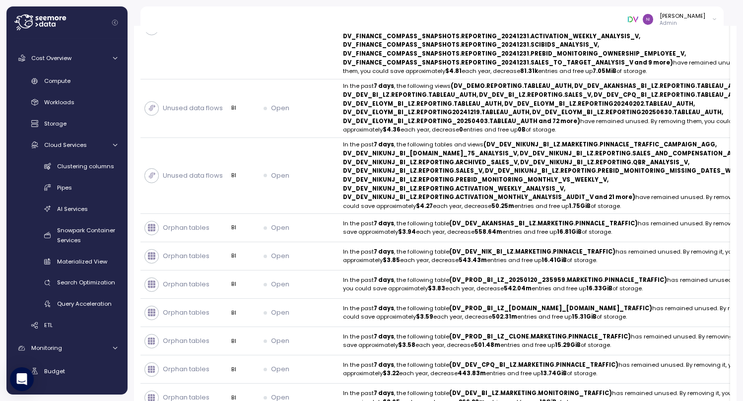
scroll to position [723, 0]
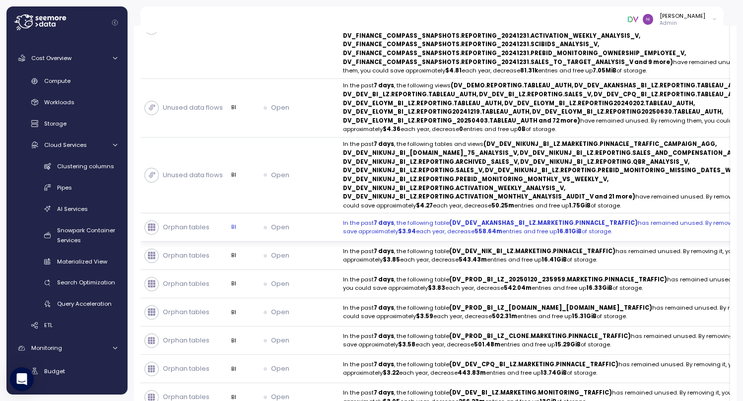
click at [264, 232] on div "Open" at bounding box center [299, 227] width 71 height 10
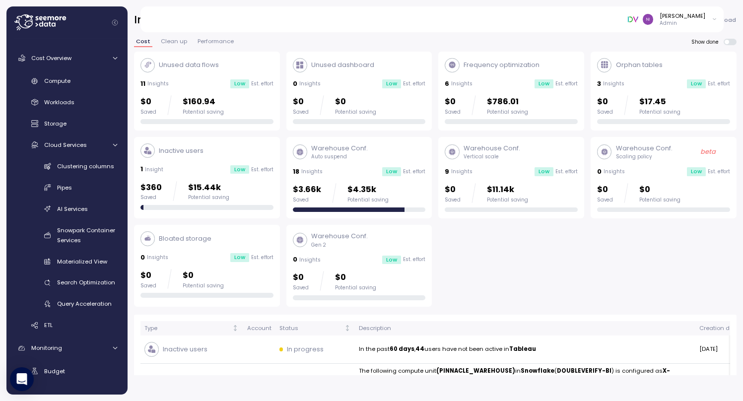
click at [172, 39] on span "Clean up" at bounding box center [174, 41] width 26 height 5
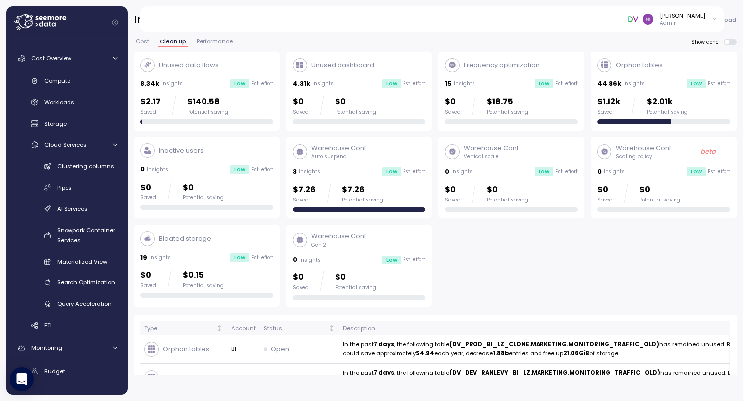
click at [197, 39] on span "Performance" at bounding box center [215, 41] width 36 height 5
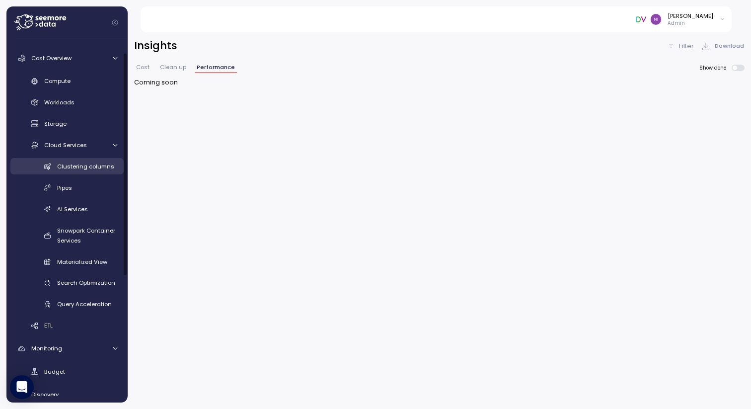
click at [91, 165] on span "Clustering columns" at bounding box center [85, 166] width 57 height 8
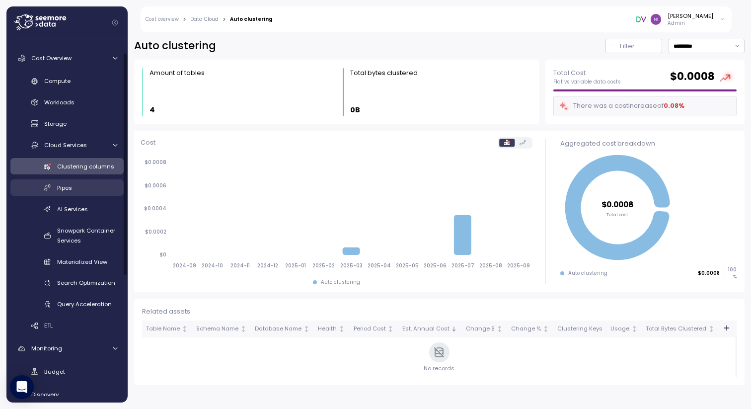
click at [83, 187] on div "Pipes" at bounding box center [87, 188] width 60 height 10
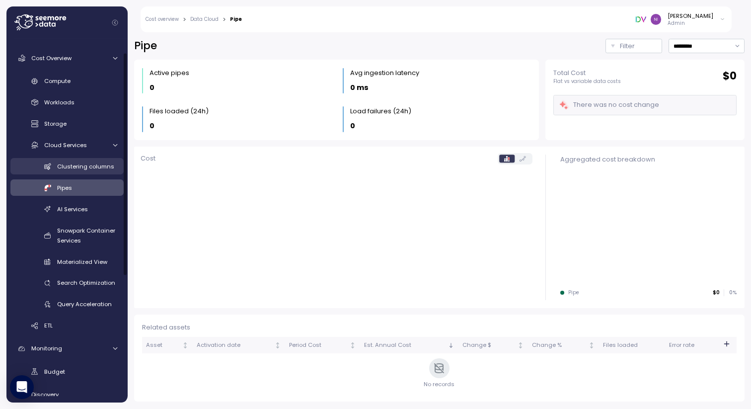
click at [88, 172] on link "Clustering columns" at bounding box center [66, 166] width 113 height 16
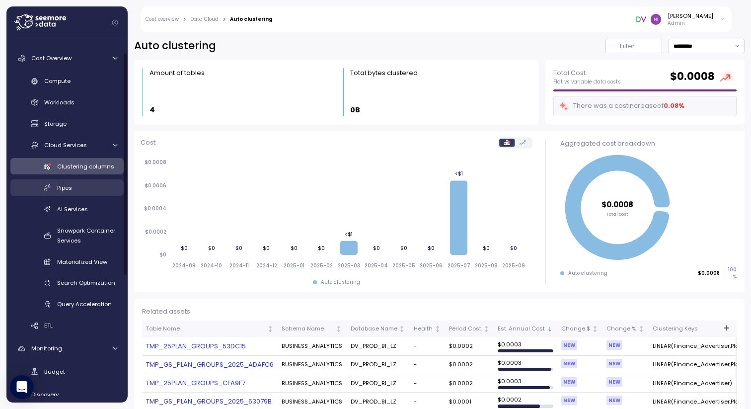
click at [68, 192] on div "Pipes" at bounding box center [87, 188] width 60 height 10
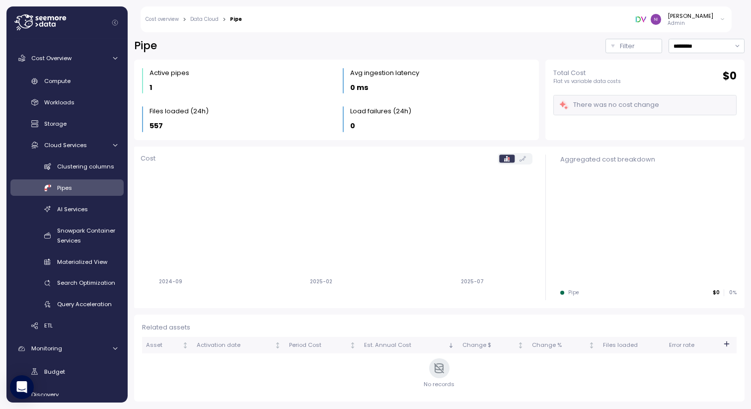
click at [149, 81] on div "Active pipes 1" at bounding box center [239, 81] width 180 height 26
click at [167, 82] on div "1" at bounding box center [239, 87] width 180 height 11
click at [160, 126] on p "557" at bounding box center [155, 125] width 13 height 11
click at [691, 45] on input "*********" at bounding box center [706, 46] width 76 height 14
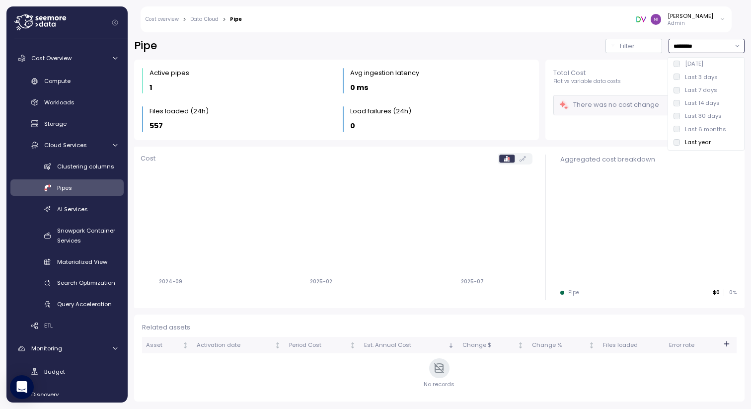
type input "*********"
click at [697, 48] on input "*********" at bounding box center [706, 46] width 76 height 14
click at [520, 157] on icon at bounding box center [522, 158] width 6 height 5
click at [579, 96] on div "There was no cost change" at bounding box center [644, 105] width 183 height 20
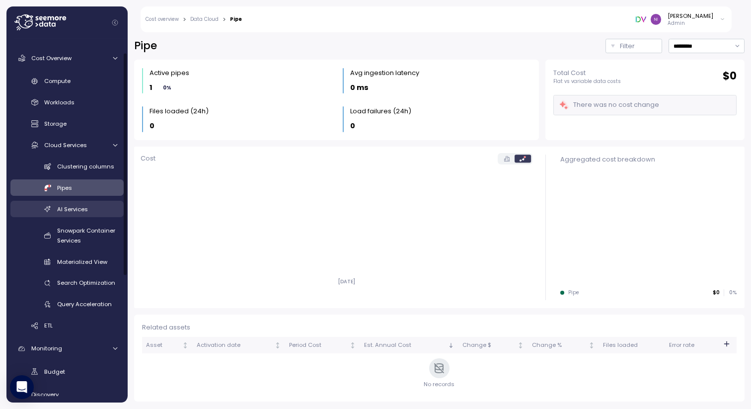
click at [64, 215] on link "AI Services" at bounding box center [66, 209] width 113 height 16
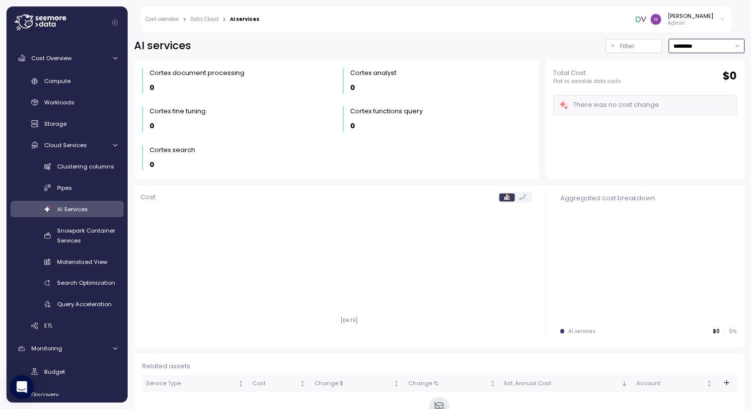
click at [678, 44] on input "*********" at bounding box center [706, 46] width 76 height 14
type input "**********"
click at [73, 255] on link "Materialized View" at bounding box center [66, 261] width 113 height 16
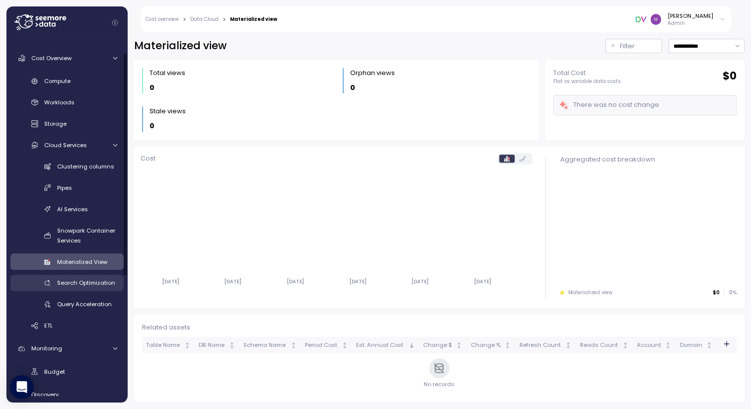
click at [85, 281] on span "Search Optimization" at bounding box center [86, 283] width 58 height 8
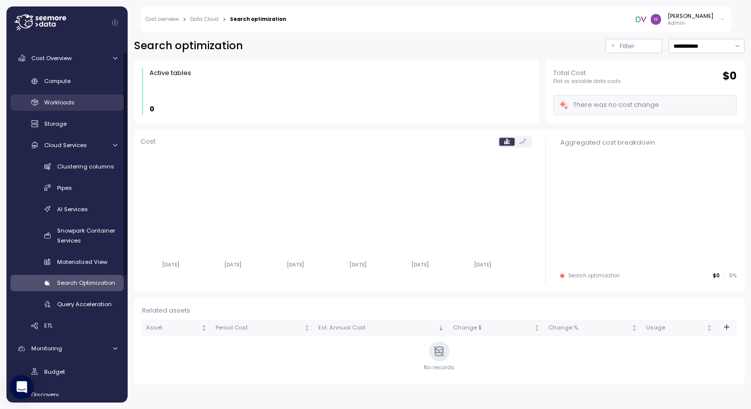
click at [49, 99] on span "Workloads" at bounding box center [59, 102] width 30 height 8
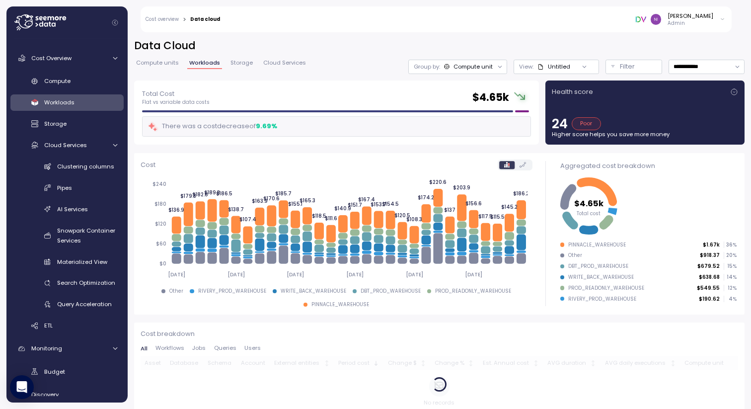
click at [730, 90] on icon at bounding box center [734, 92] width 8 height 8
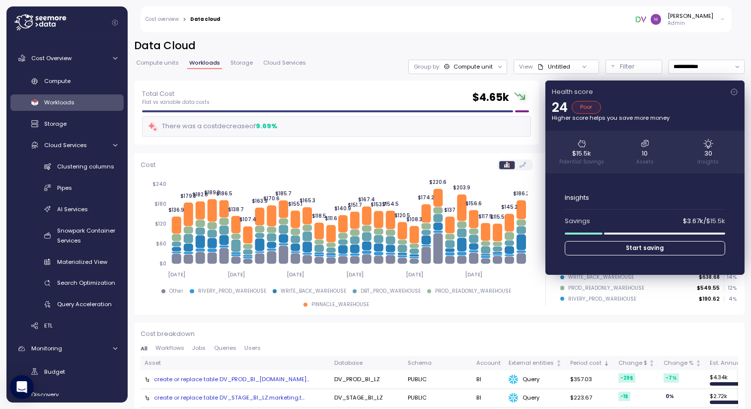
click at [730, 92] on icon at bounding box center [734, 92] width 8 height 8
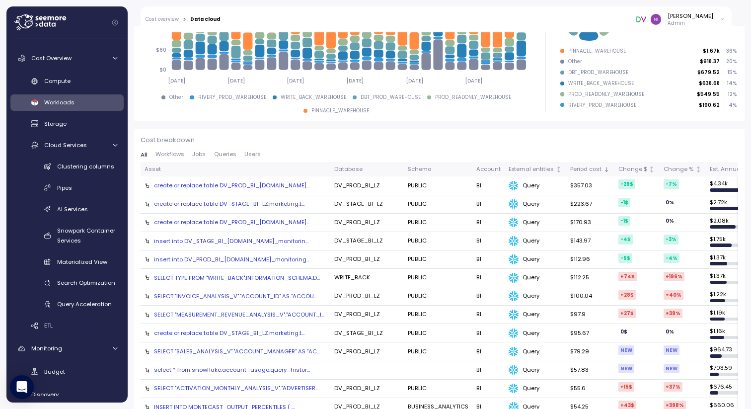
click at [196, 151] on span "Jobs" at bounding box center [198, 153] width 13 height 5
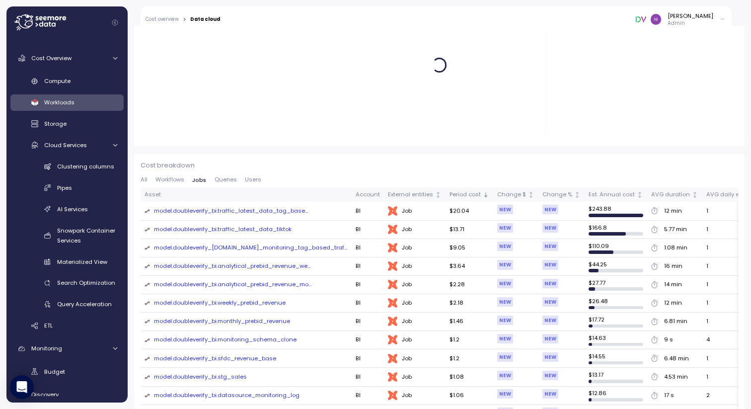
scroll to position [180, 0]
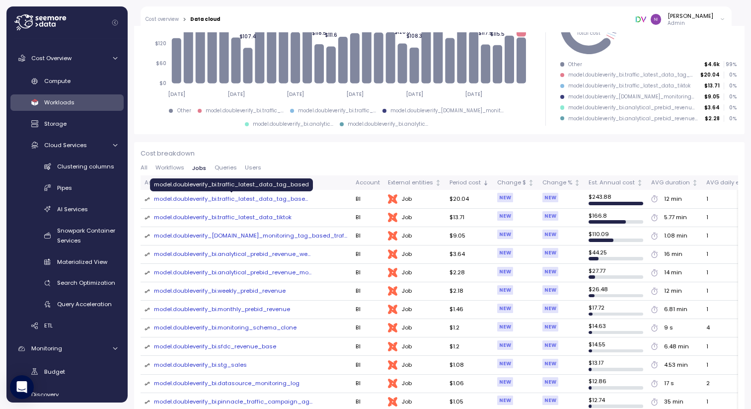
click at [225, 201] on div "model.doubleverify_bi.traffic_latest_data_tag_base ..." at bounding box center [231, 199] width 154 height 9
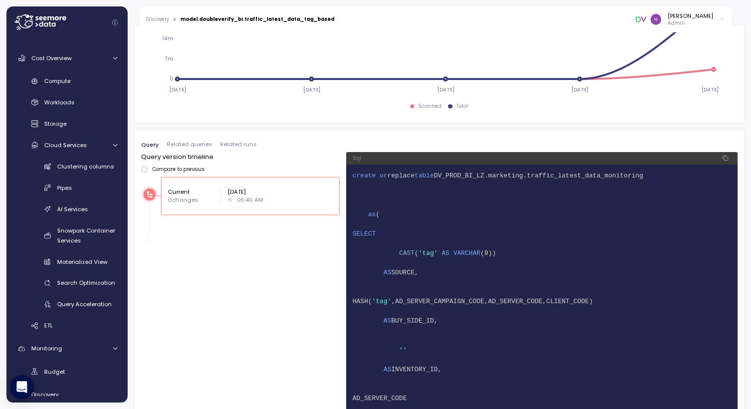
scroll to position [585, 0]
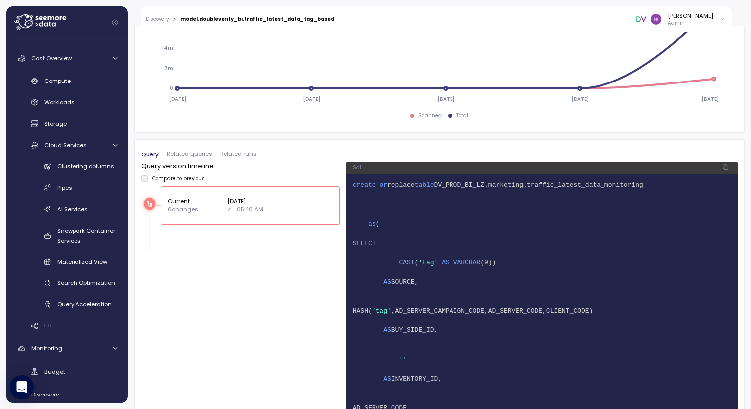
click at [235, 154] on span "Related runs" at bounding box center [238, 153] width 37 height 5
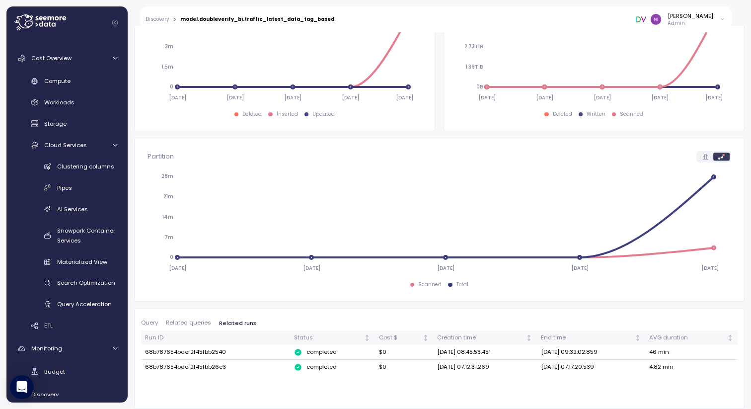
scroll to position [0, 0]
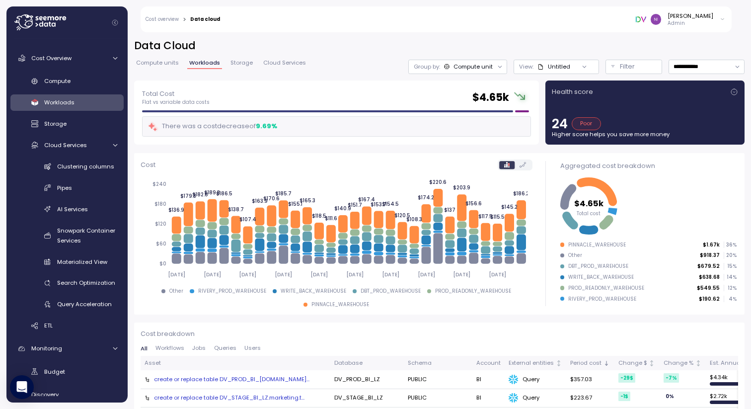
click at [285, 64] on span "Cloud Services" at bounding box center [284, 62] width 43 height 5
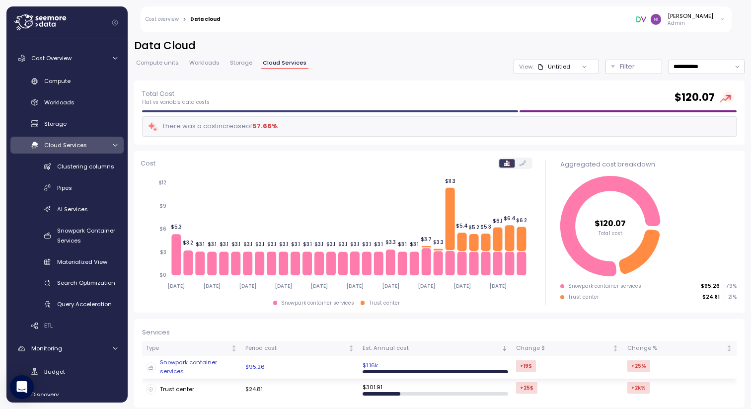
click at [237, 368] on div "Snowpark container services" at bounding box center [191, 366] width 91 height 17
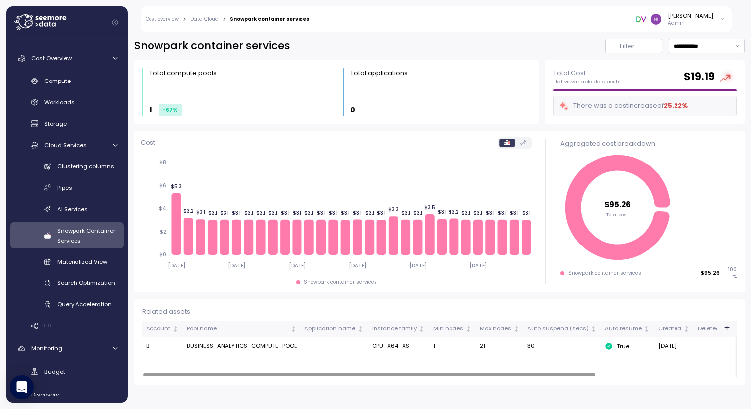
click at [240, 345] on td "BUSINESS_ANALYTICS_COMPUTE_POOL" at bounding box center [242, 346] width 118 height 18
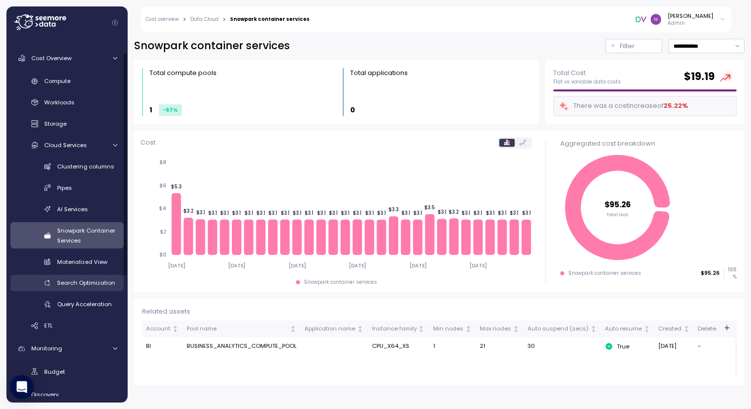
click at [77, 285] on span "Search Optimization" at bounding box center [86, 283] width 58 height 8
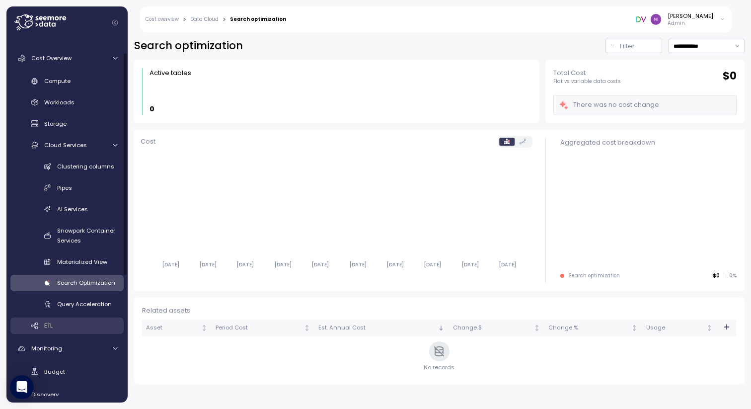
click at [69, 321] on div "ETL" at bounding box center [80, 325] width 73 height 10
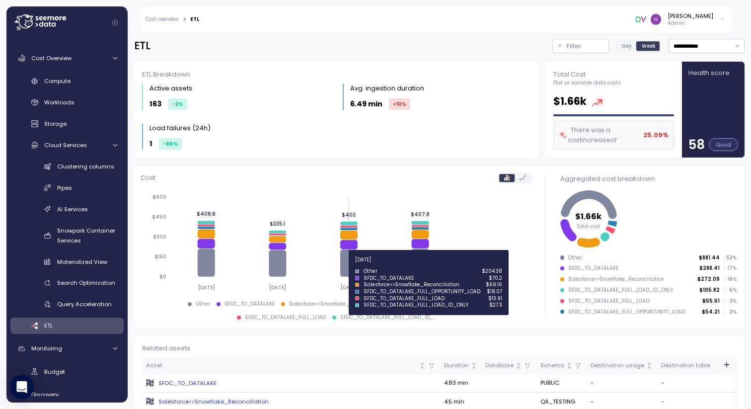
click at [347, 265] on icon at bounding box center [348, 263] width 17 height 27
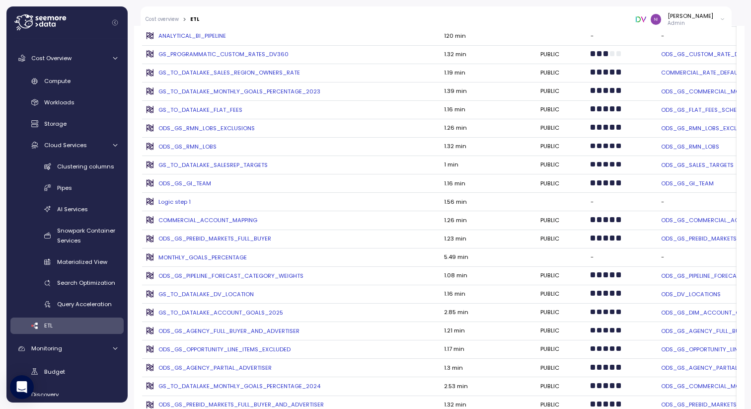
scroll to position [729, 0]
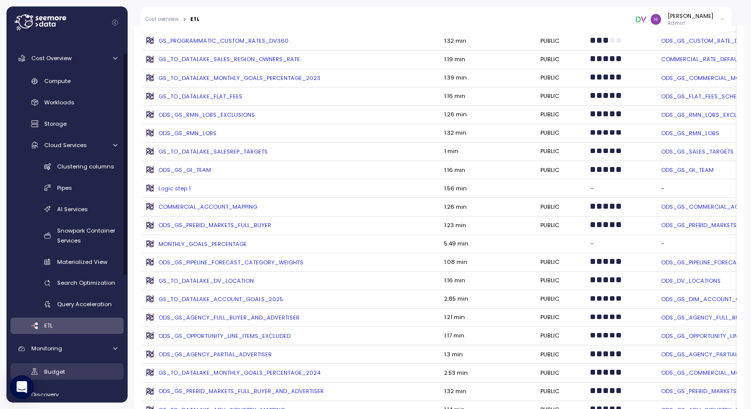
click at [65, 372] on div "Budget" at bounding box center [80, 371] width 73 height 10
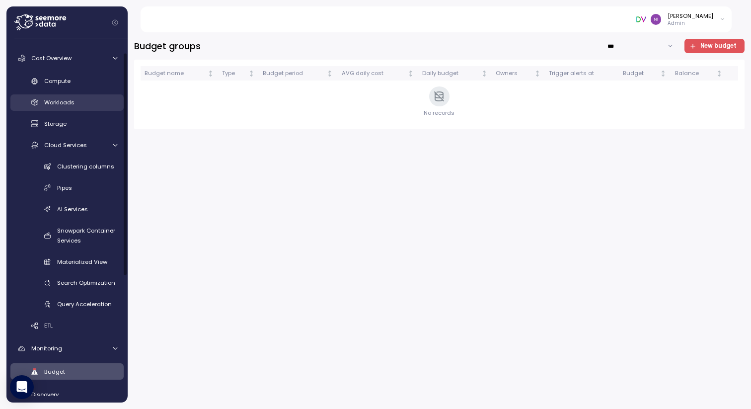
click at [61, 97] on div "Workloads" at bounding box center [80, 102] width 73 height 10
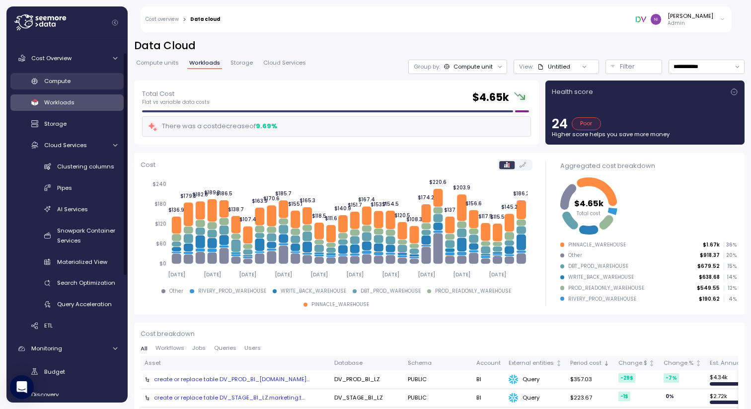
click at [58, 82] on span "Compute" at bounding box center [57, 81] width 26 height 8
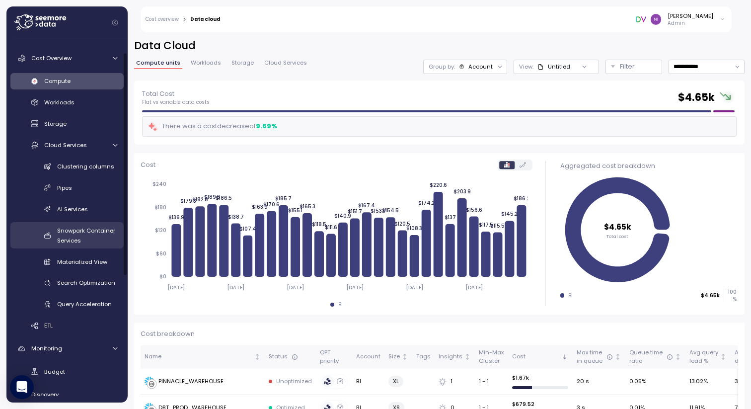
click at [68, 232] on span "Snowpark Container Services" at bounding box center [86, 235] width 58 height 18
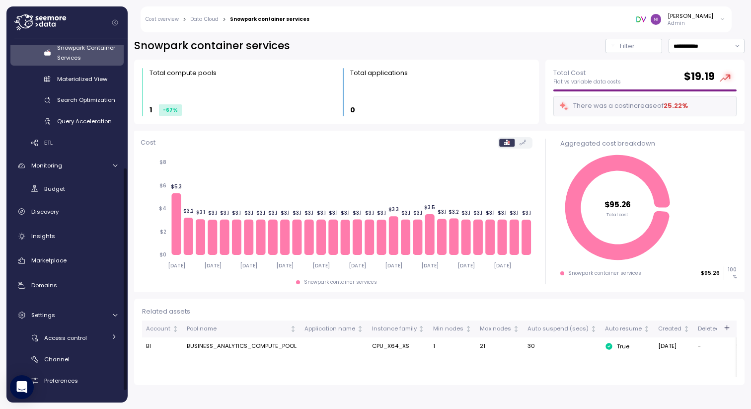
scroll to position [197, 0]
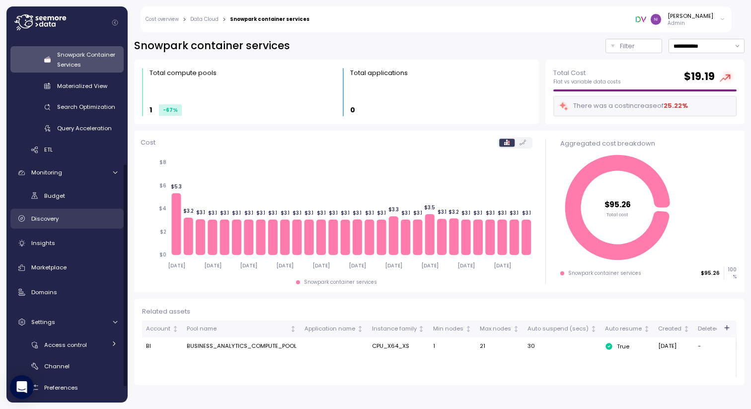
click at [62, 217] on div "Discovery" at bounding box center [74, 218] width 86 height 10
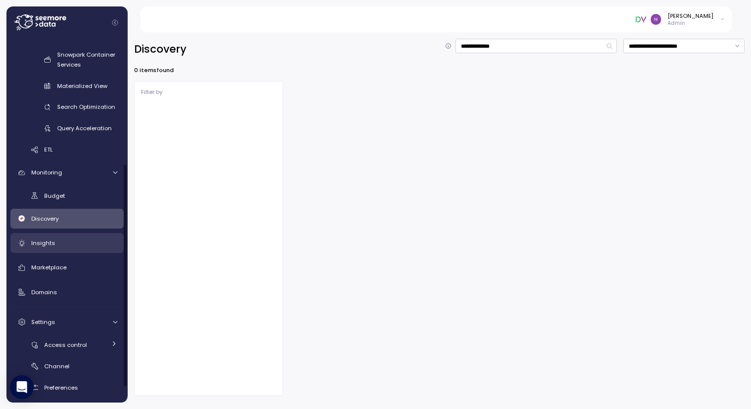
click at [62, 247] on link "Insights" at bounding box center [66, 243] width 113 height 20
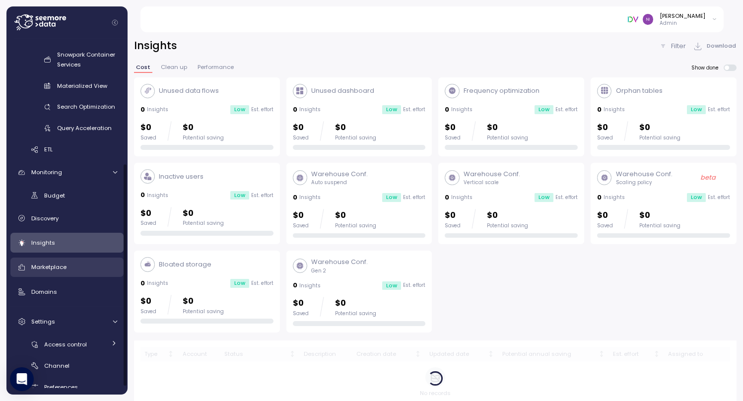
click at [62, 272] on div "Marketplace" at bounding box center [74, 267] width 86 height 10
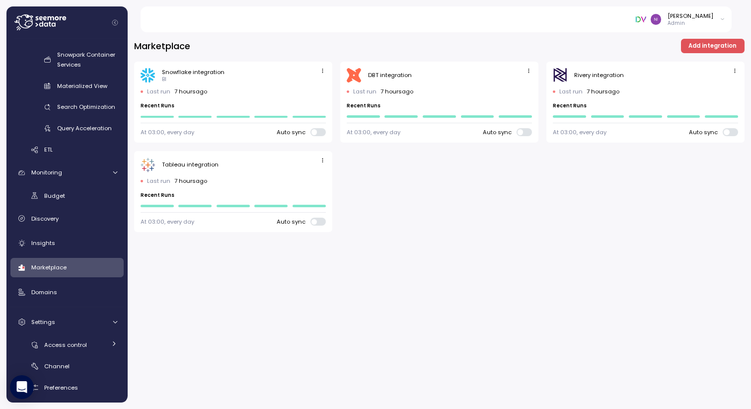
click at [323, 159] on icon "button" at bounding box center [322, 160] width 6 height 6
click at [312, 176] on div "Edit" at bounding box center [312, 179] width 18 height 9
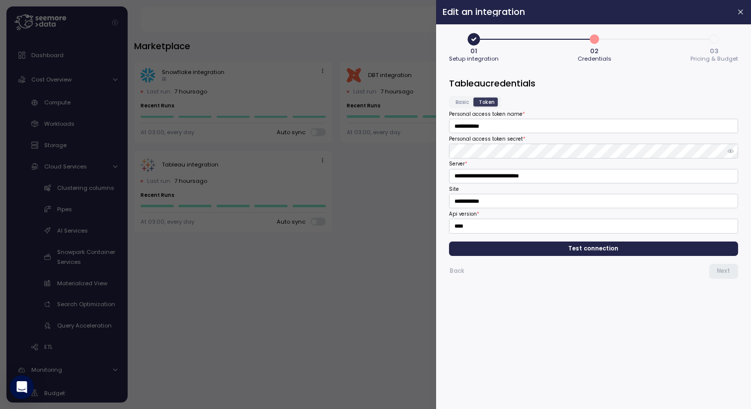
scroll to position [197, 0]
click at [589, 248] on span "Test connection" at bounding box center [594, 248] width 50 height 13
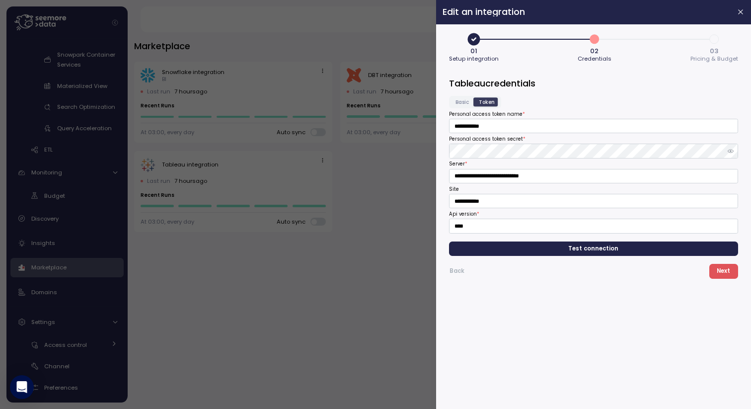
click at [725, 274] on span "Next" at bounding box center [722, 270] width 13 height 13
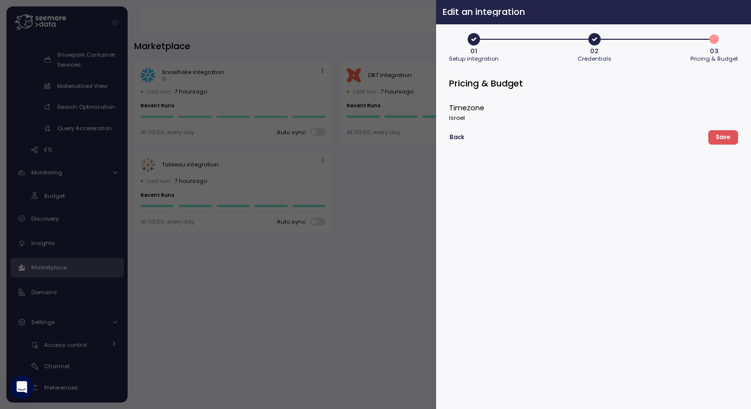
click at [739, 17] on button "button" at bounding box center [740, 11] width 11 height 11
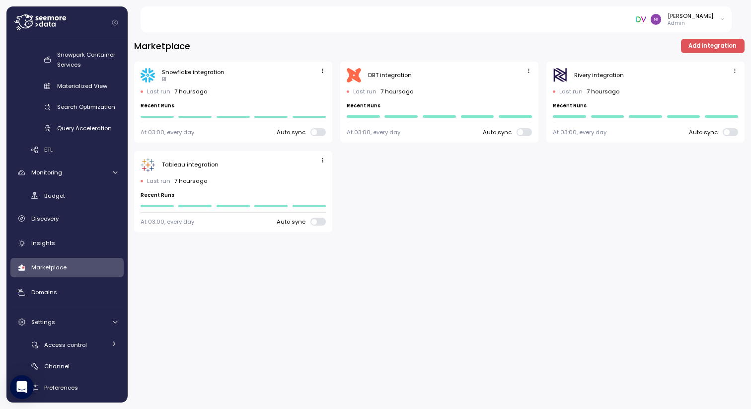
click at [724, 51] on span "Add integration" at bounding box center [712, 45] width 48 height 13
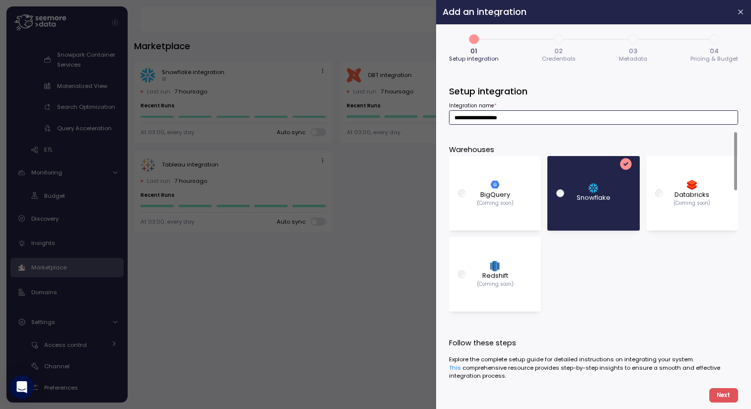
click at [536, 115] on input "**********" at bounding box center [593, 117] width 289 height 14
click at [496, 281] on p "(Coming soon)" at bounding box center [495, 284] width 37 height 7
click at [488, 265] on div "Redshift (Coming soon)" at bounding box center [495, 274] width 37 height 26
click at [480, 179] on div "BigQuery (Coming soon)" at bounding box center [495, 193] width 76 height 65
click at [700, 177] on div "image/svg+xml Databricks (Coming soon)" at bounding box center [692, 193] width 76 height 65
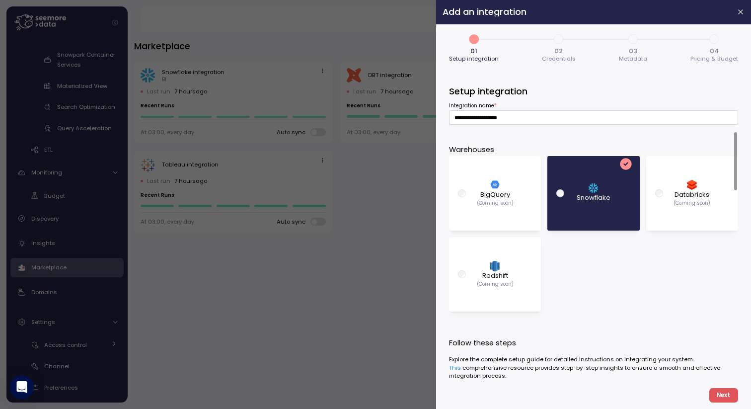
click at [705, 197] on p "Databricks" at bounding box center [691, 195] width 35 height 10
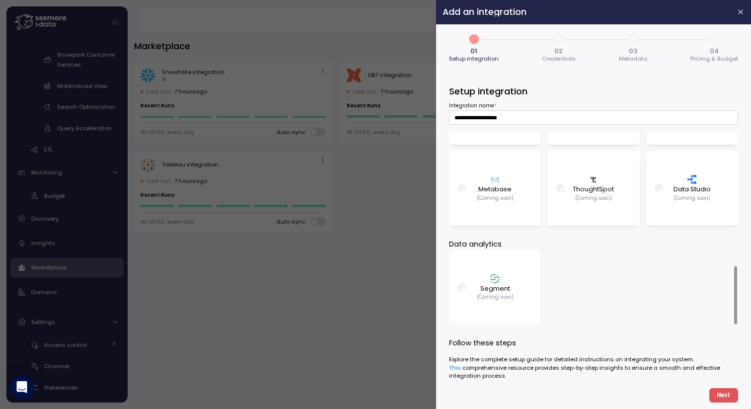
click at [490, 199] on p "(Coming soon)" at bounding box center [495, 198] width 37 height 7
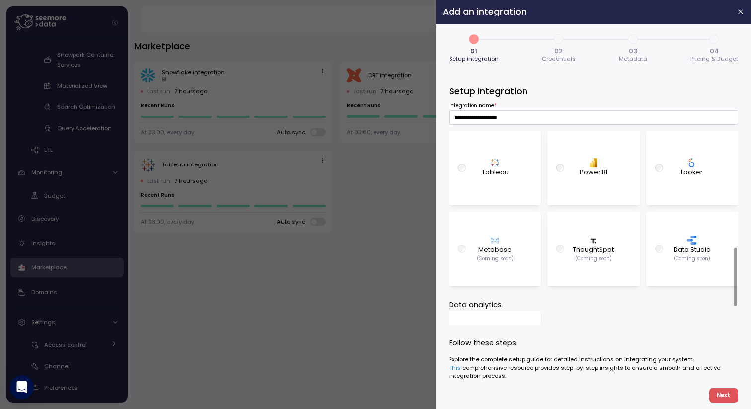
scroll to position [370, 0]
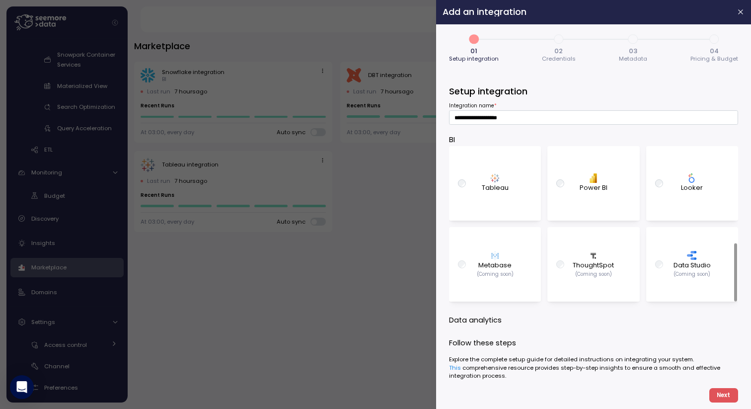
click at [596, 194] on div "PBI Logo Created with Sketch. Power BI" at bounding box center [594, 182] width 76 height 65
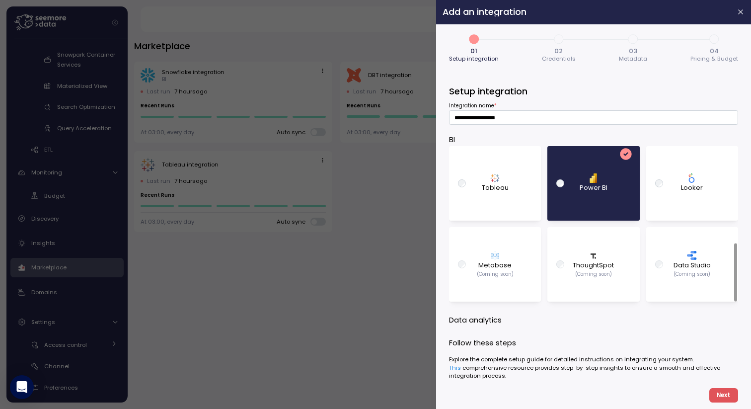
click at [596, 194] on div "PBI Logo Created with Sketch. Power BI" at bounding box center [594, 182] width 76 height 65
click at [679, 187] on div "Looker" at bounding box center [692, 182] width 76 height 65
type input "**********"
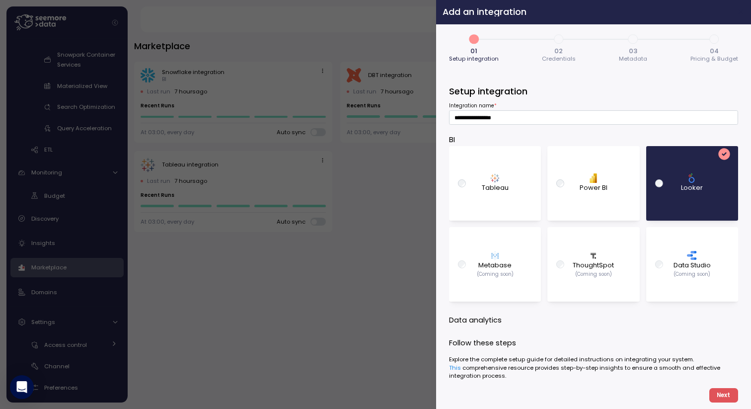
click at [738, 11] on icon "button" at bounding box center [741, 12] width 8 height 8
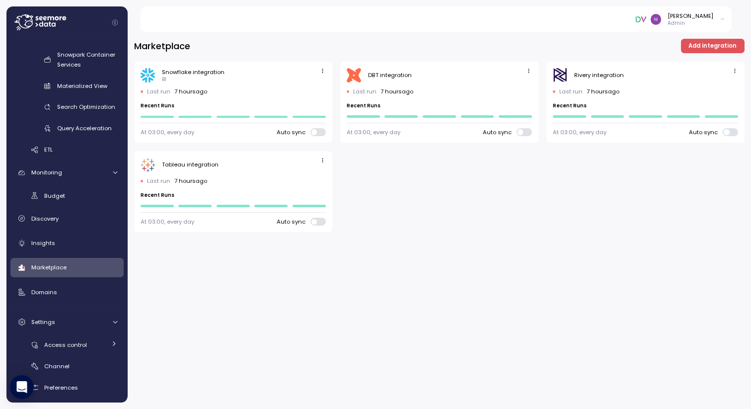
click at [321, 70] on icon "button" at bounding box center [322, 71] width 6 height 6
click at [415, 219] on div "Snowflake integration BI Last run 7 hours ago Recent Runs At 03:00, every day A…" at bounding box center [439, 147] width 610 height 171
click at [62, 341] on span "Access control" at bounding box center [65, 345] width 43 height 8
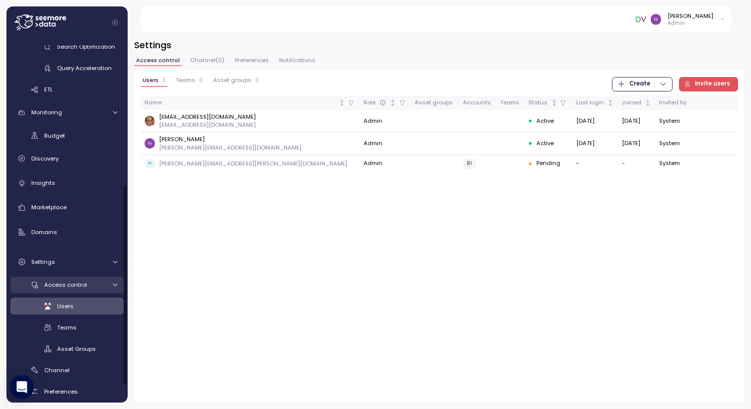
scroll to position [258, 0]
click at [363, 164] on button "Admin" at bounding box center [383, 165] width 40 height 14
click at [363, 161] on button "Admin" at bounding box center [383, 165] width 40 height 14
click at [64, 366] on span "Channel" at bounding box center [56, 369] width 25 height 8
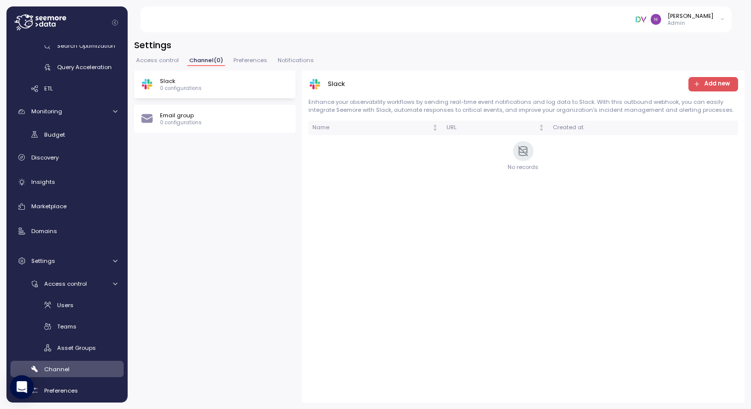
click at [704, 84] on span "Add new" at bounding box center [711, 83] width 37 height 13
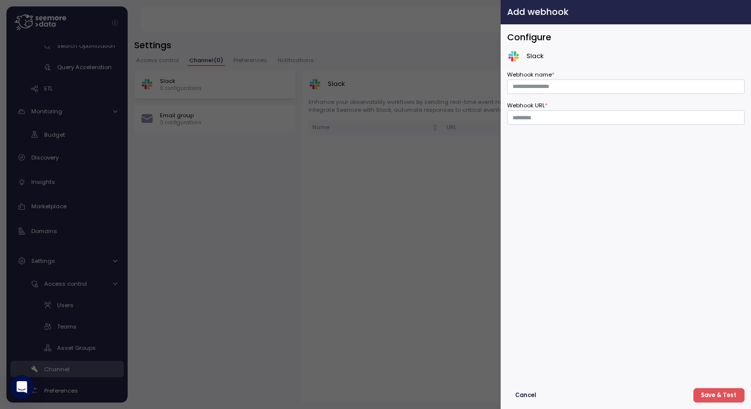
click at [740, 11] on icon "button" at bounding box center [740, 12] width 4 height 4
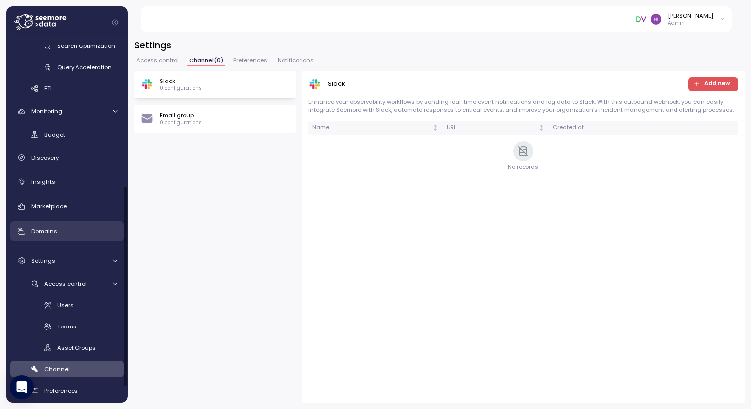
click at [42, 234] on span "Domains" at bounding box center [44, 231] width 26 height 8
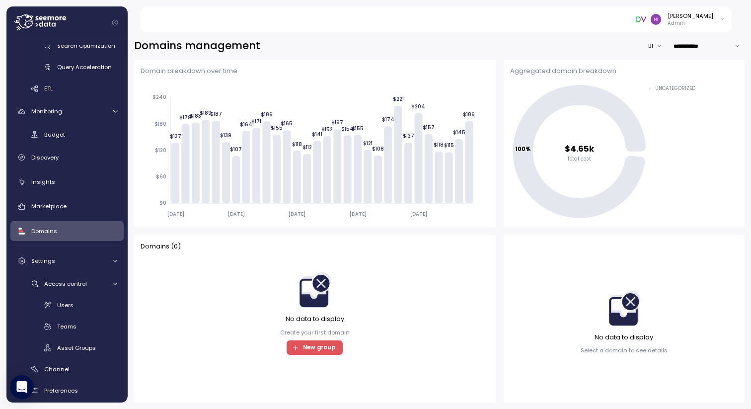
drag, startPoint x: 232, startPoint y: 262, endPoint x: 649, endPoint y: 45, distance: 470.4
click at [649, 45] on button "BI" at bounding box center [657, 46] width 19 height 14
click at [71, 69] on span "Query Acceleration" at bounding box center [84, 67] width 55 height 8
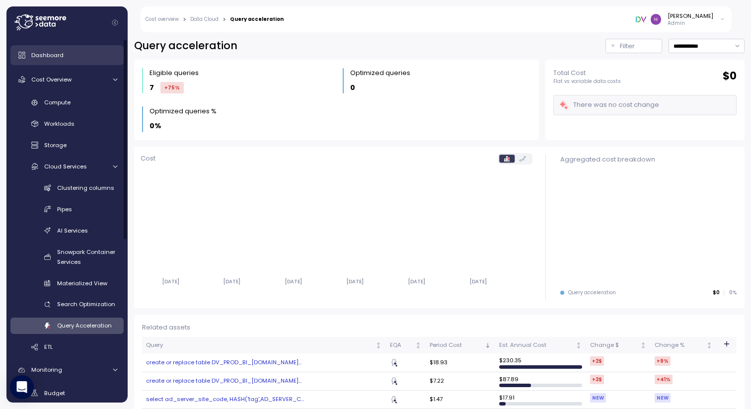
click at [61, 55] on span "Dashboard" at bounding box center [47, 55] width 32 height 8
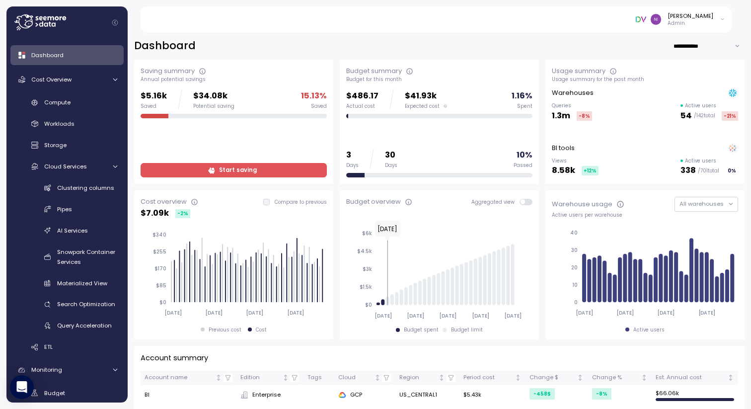
click at [226, 168] on span "Start saving" at bounding box center [238, 169] width 38 height 13
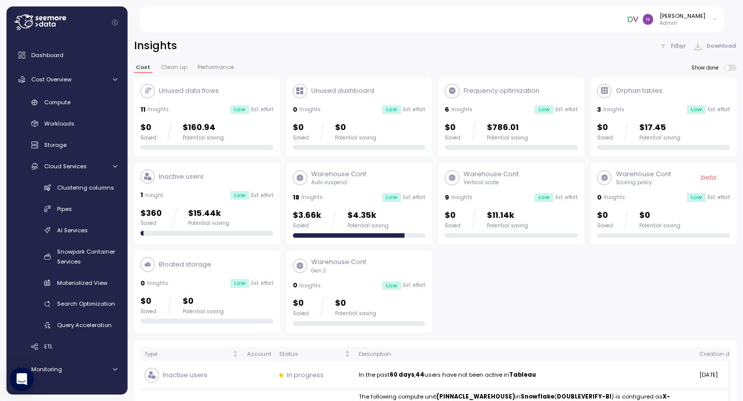
click at [171, 68] on span "Clean up" at bounding box center [174, 67] width 26 height 5
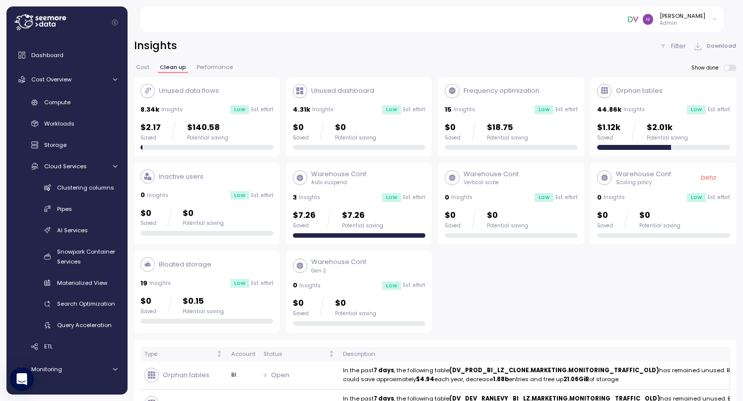
click at [210, 67] on span "Performance" at bounding box center [215, 67] width 36 height 5
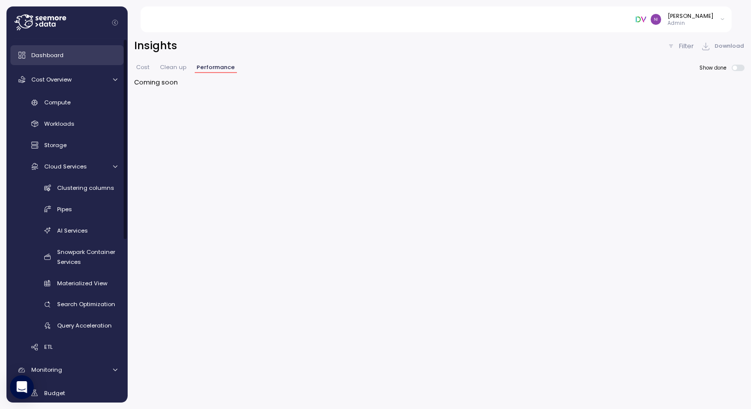
click at [71, 53] on div "Dashboard" at bounding box center [74, 55] width 86 height 10
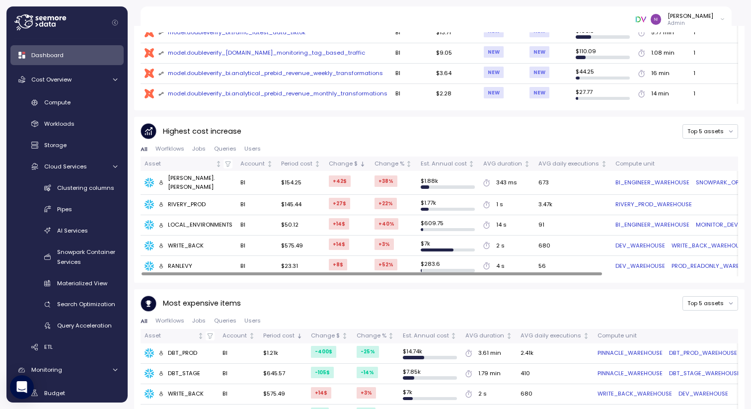
scroll to position [491, 0]
click at [705, 129] on button "Top 5 assets" at bounding box center [710, 132] width 56 height 14
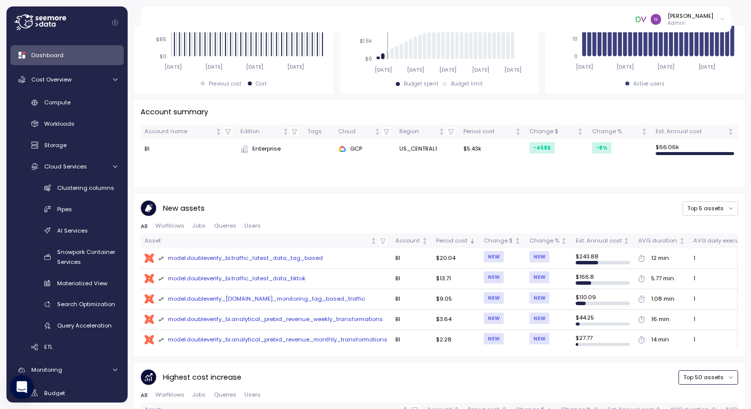
scroll to position [0, 0]
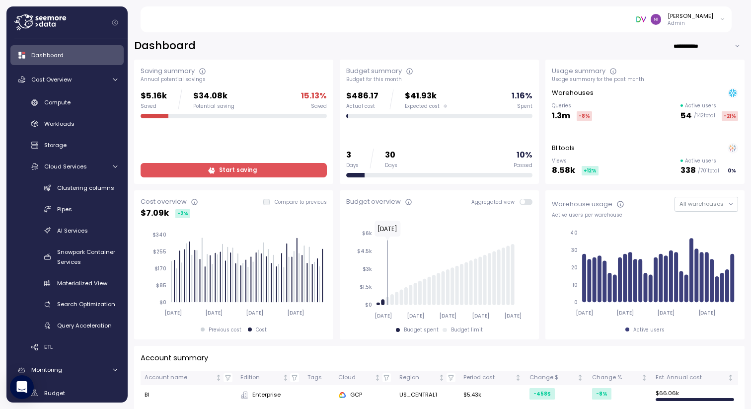
click at [394, 102] on div "$486.17 Actual cost $41.93k Expected cost" at bounding box center [396, 99] width 101 height 20
